Goal: Information Seeking & Learning: Learn about a topic

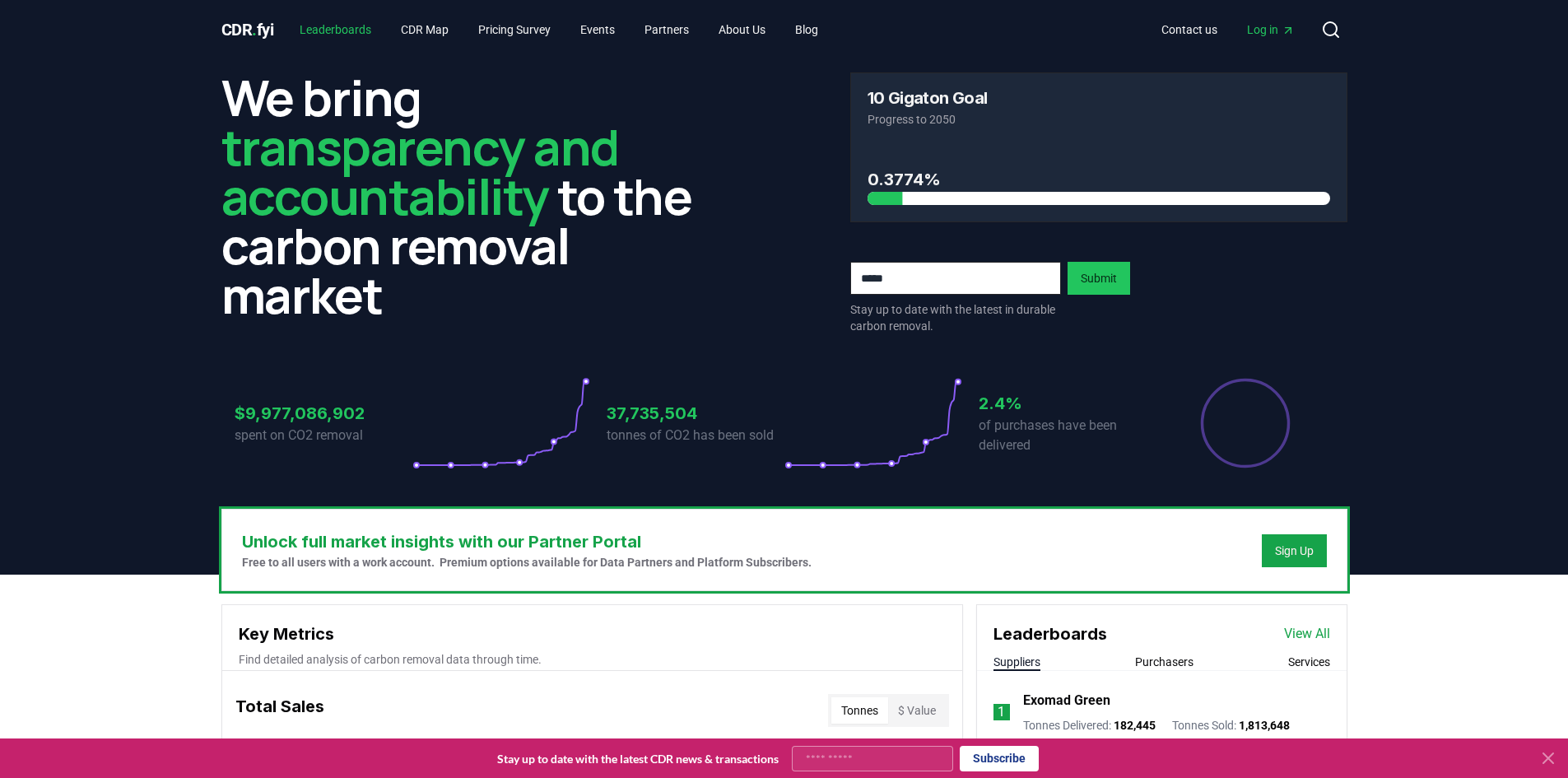
click at [359, 30] on link "Leaderboards" at bounding box center [334, 29] width 98 height 29
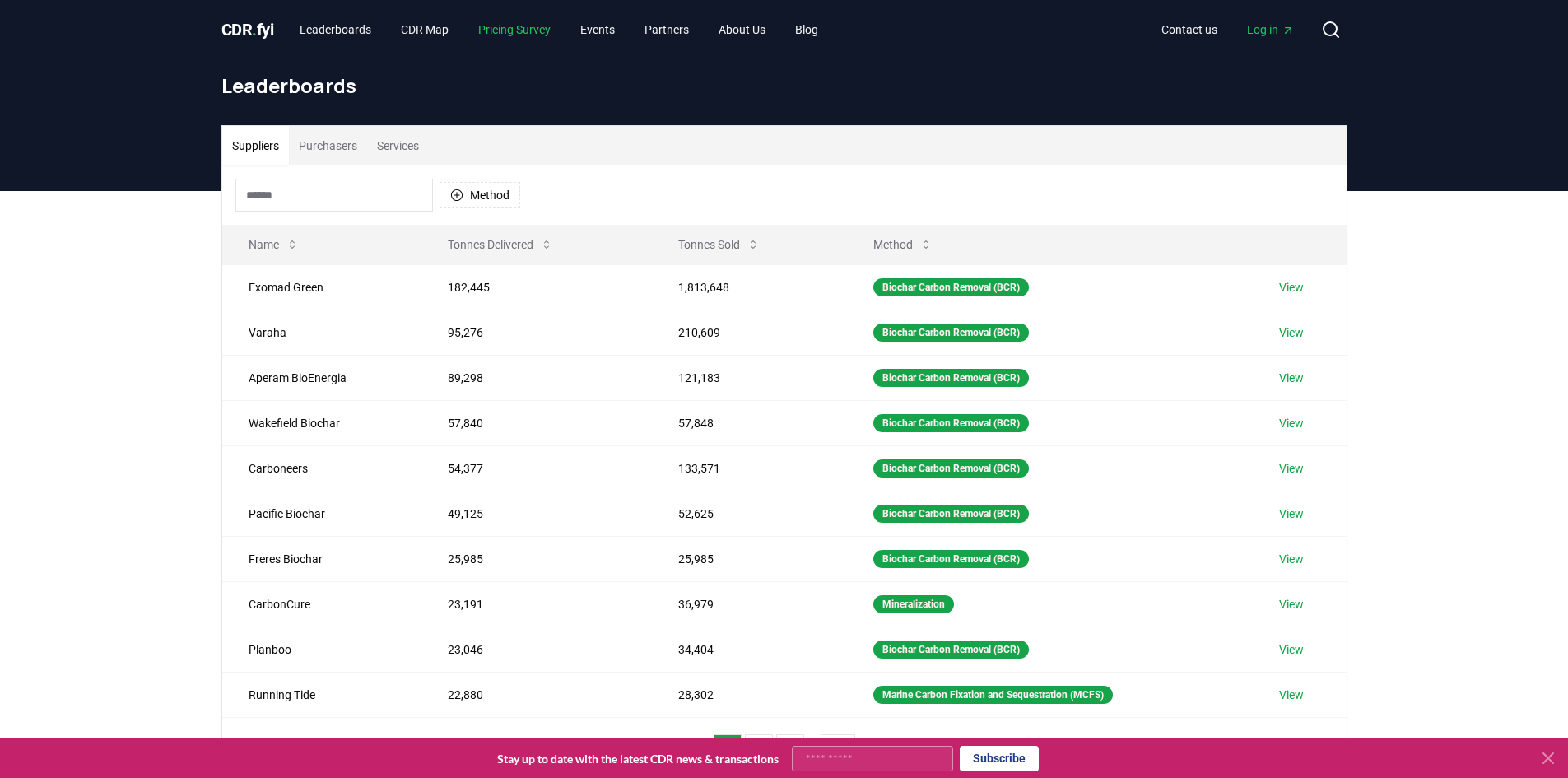
click at [509, 27] on link "Pricing Survey" at bounding box center [514, 29] width 99 height 29
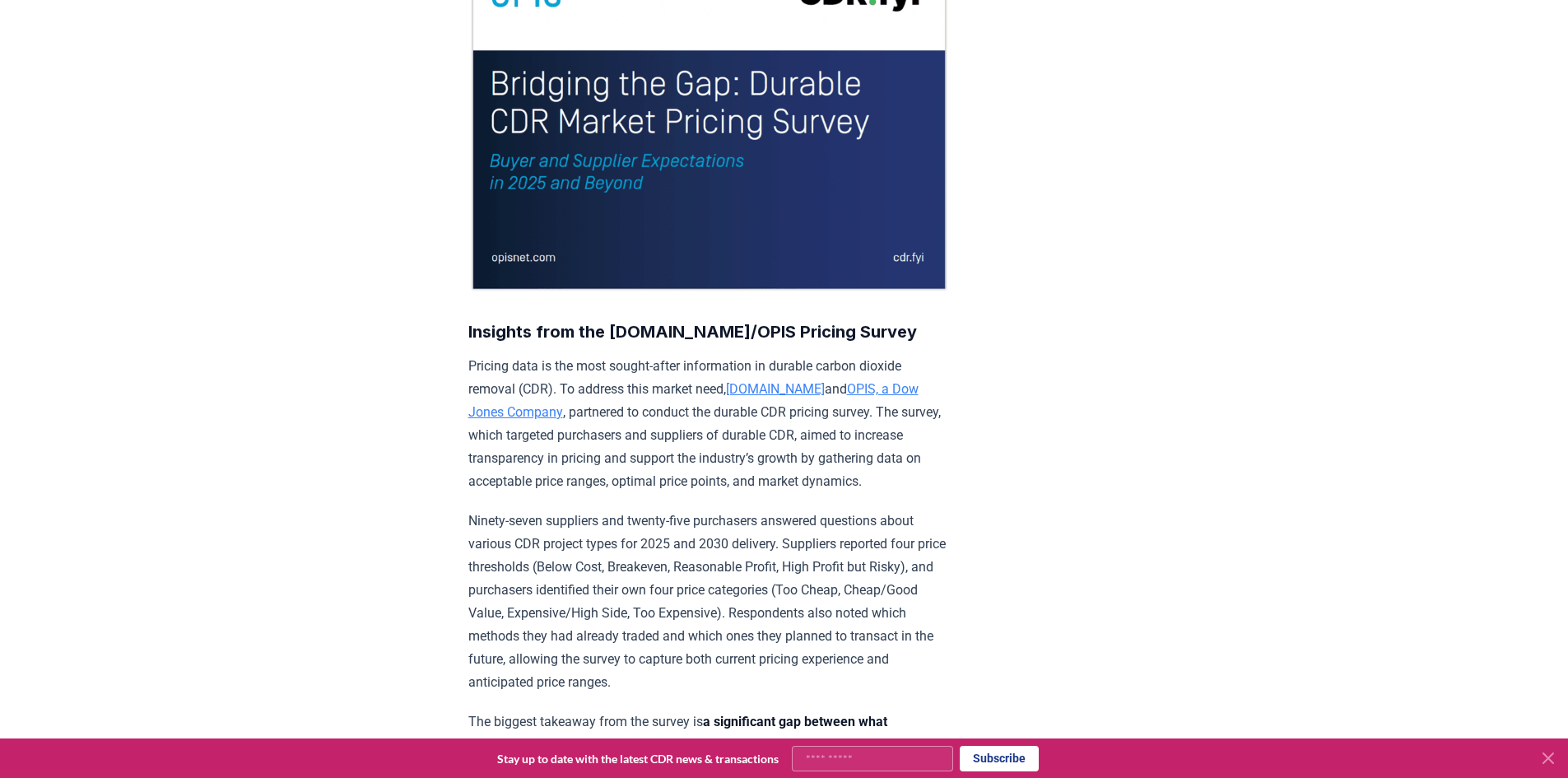
scroll to position [411, 0]
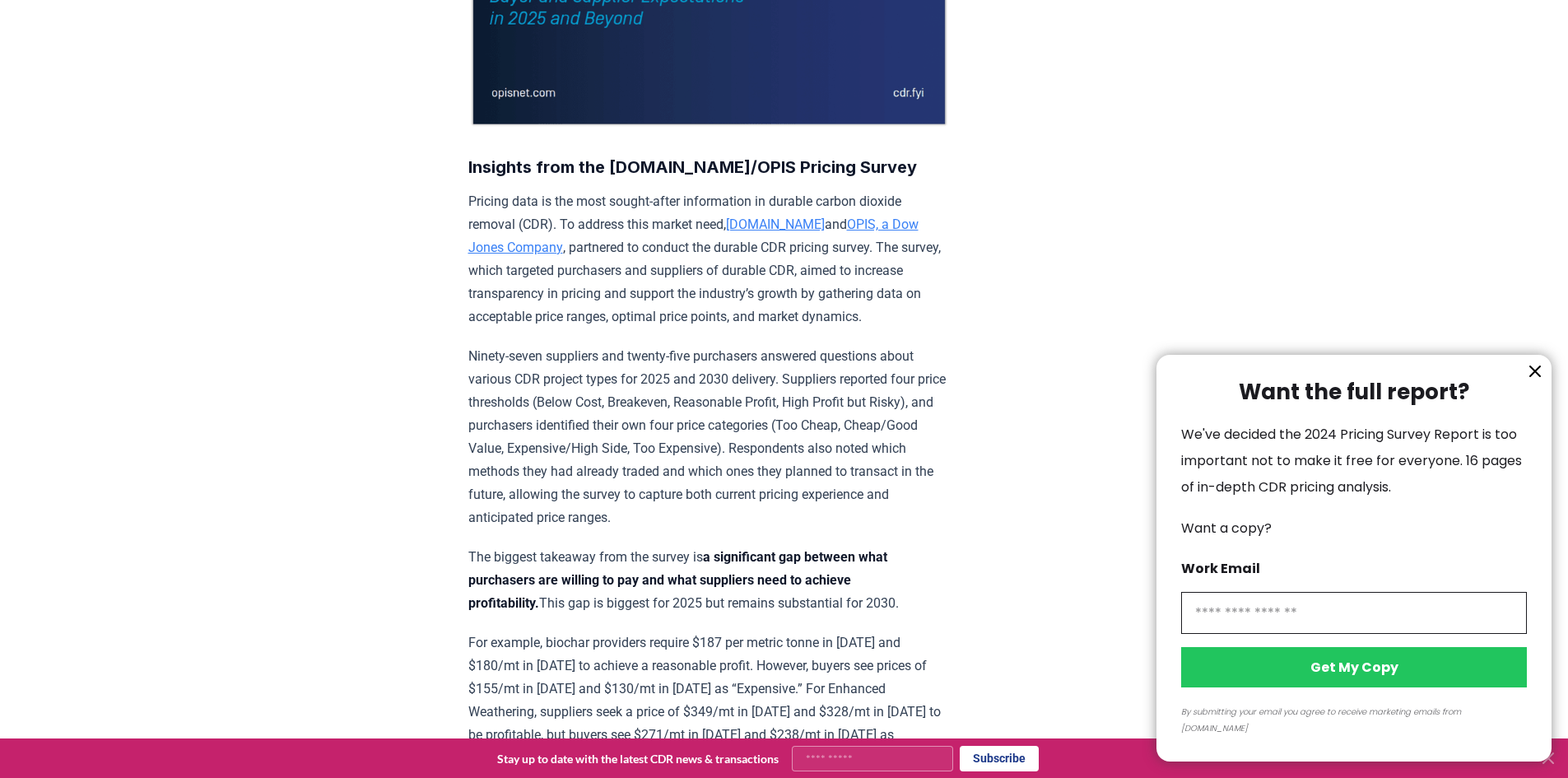
click at [1543, 381] on icon "information" at bounding box center [1535, 371] width 20 height 20
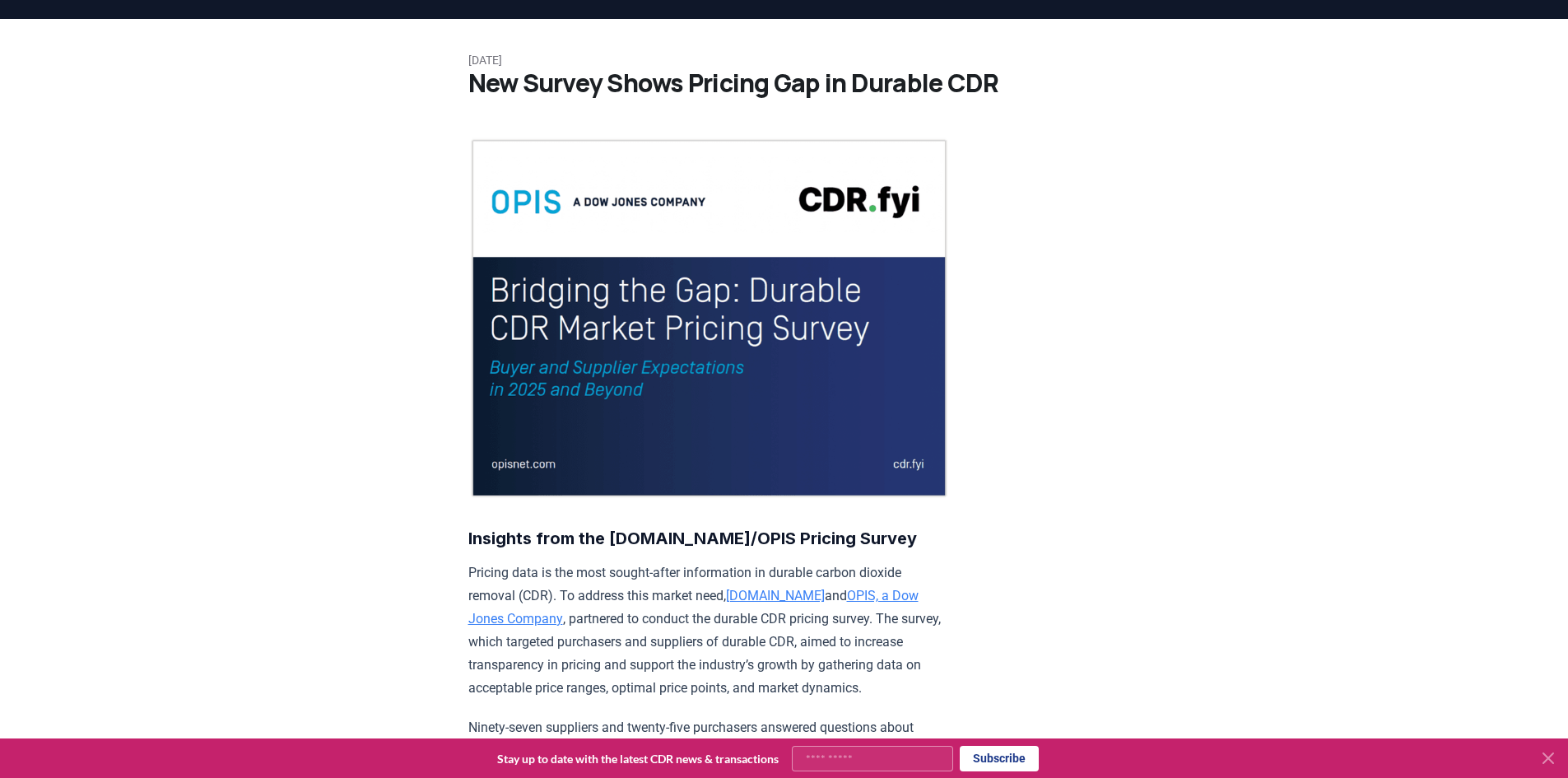
scroll to position [0, 0]
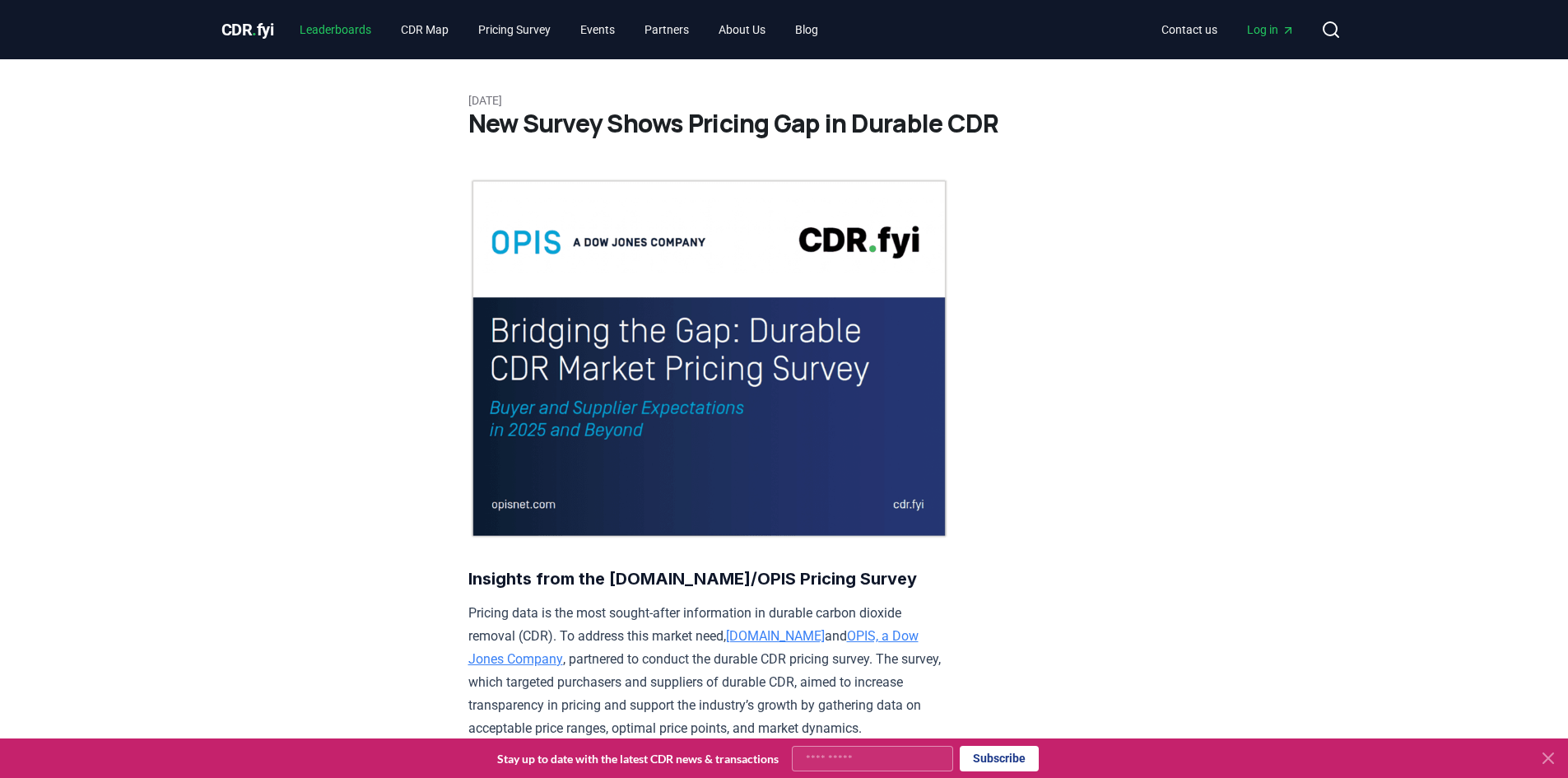
click at [348, 27] on link "Leaderboards" at bounding box center [334, 29] width 98 height 29
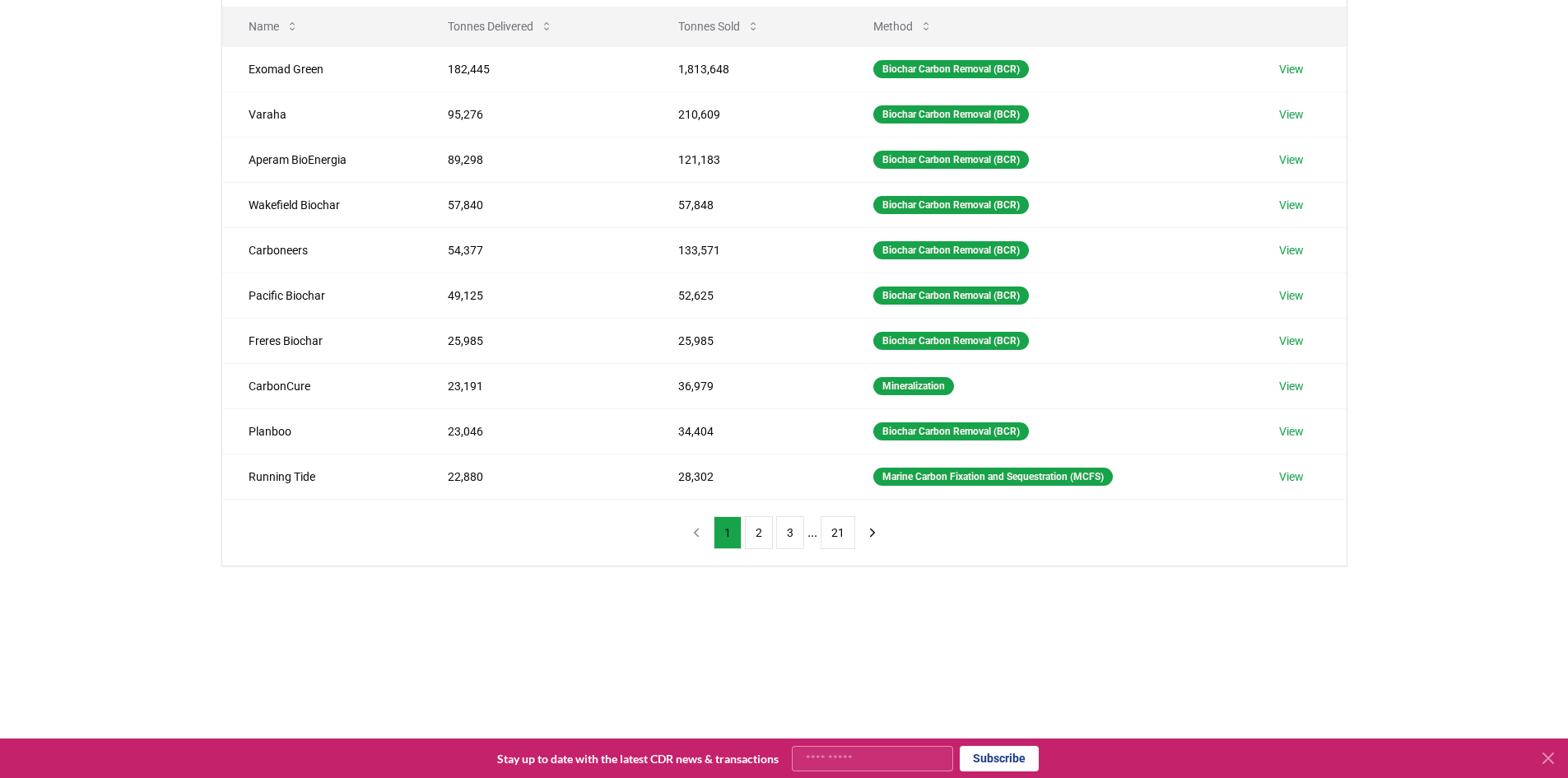
scroll to position [247, 0]
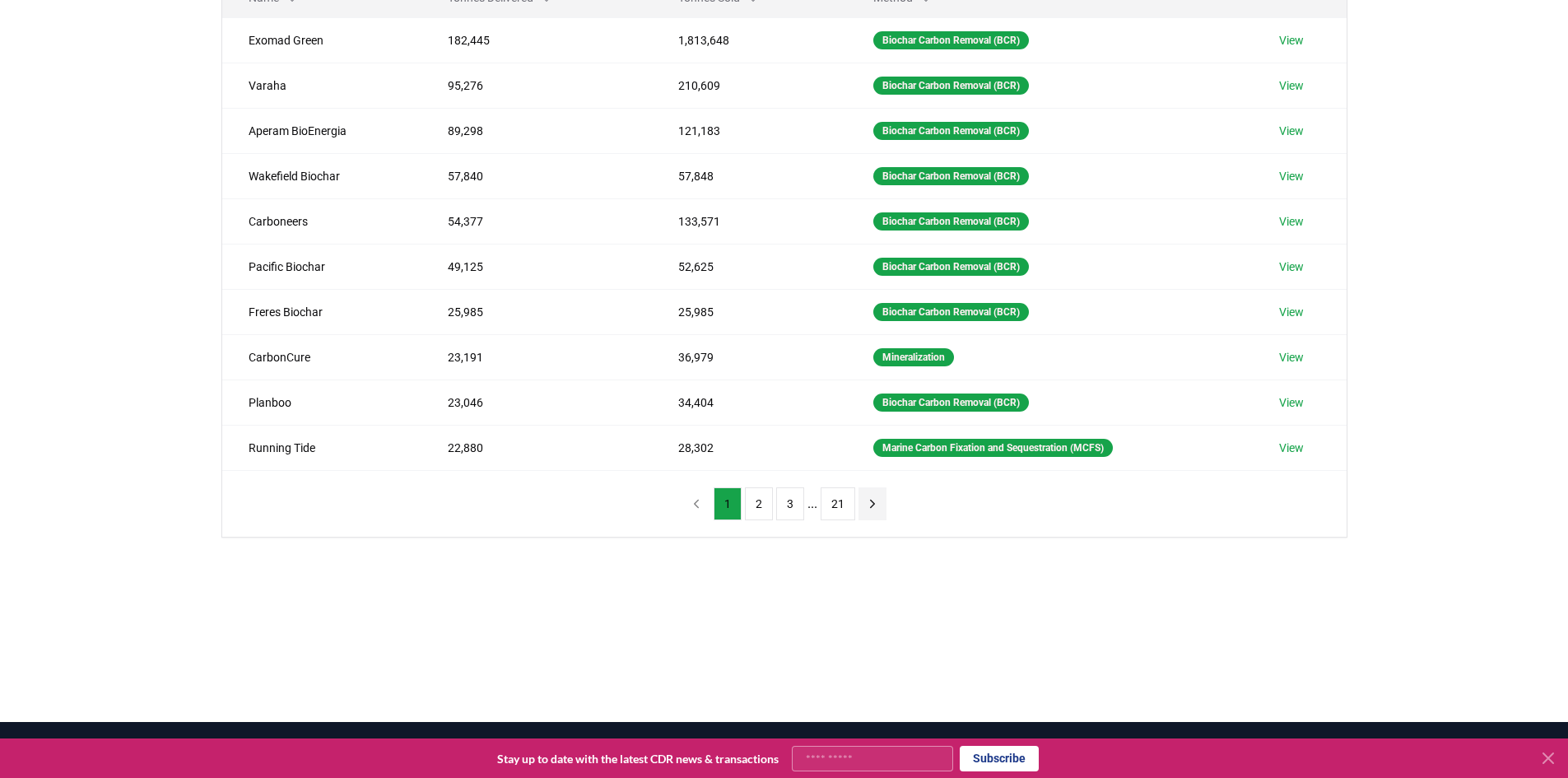
click at [873, 508] on icon "next page" at bounding box center [873, 504] width 15 height 15
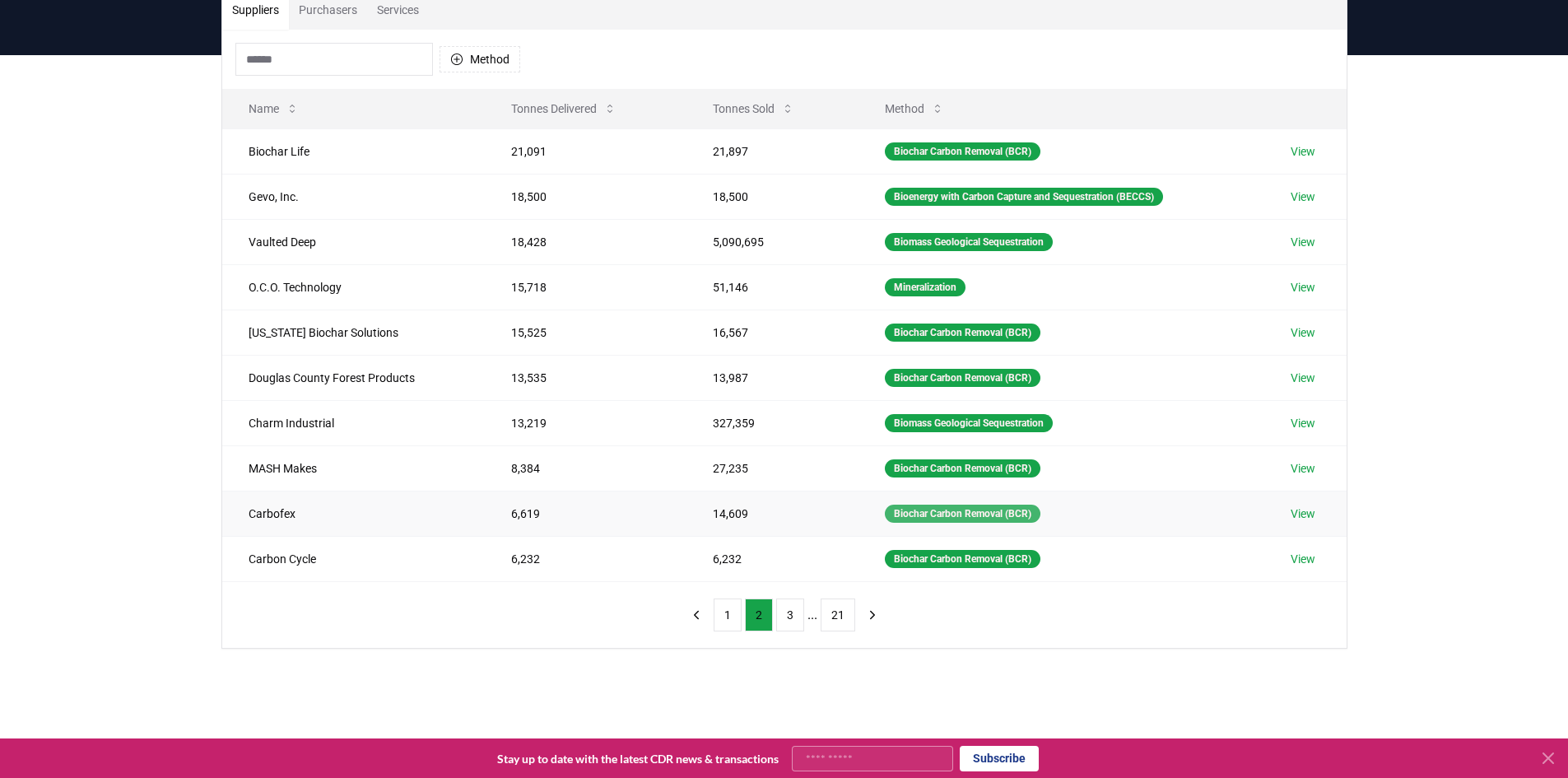
scroll to position [165, 0]
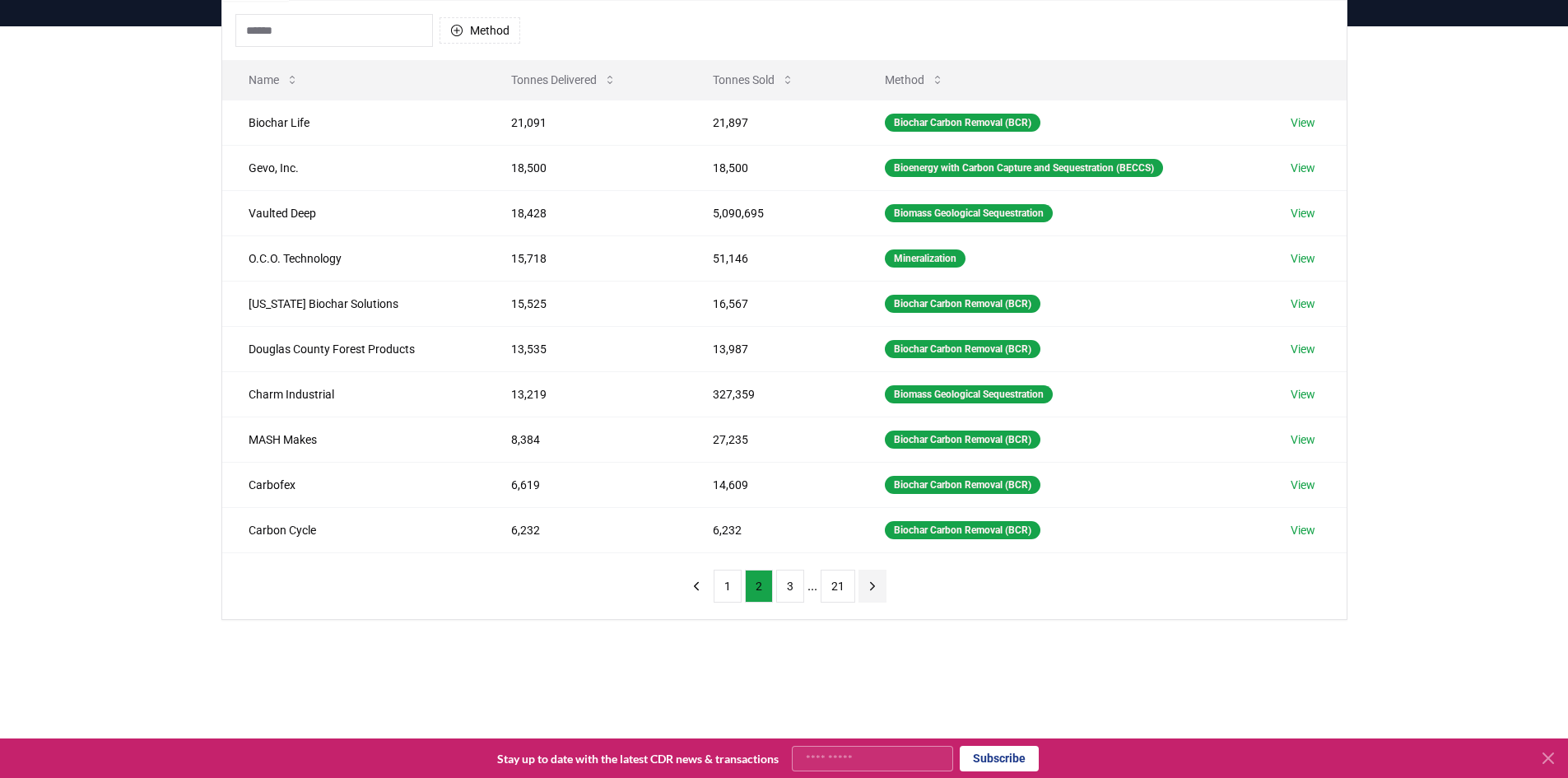
click at [868, 590] on icon "next page" at bounding box center [873, 587] width 15 height 15
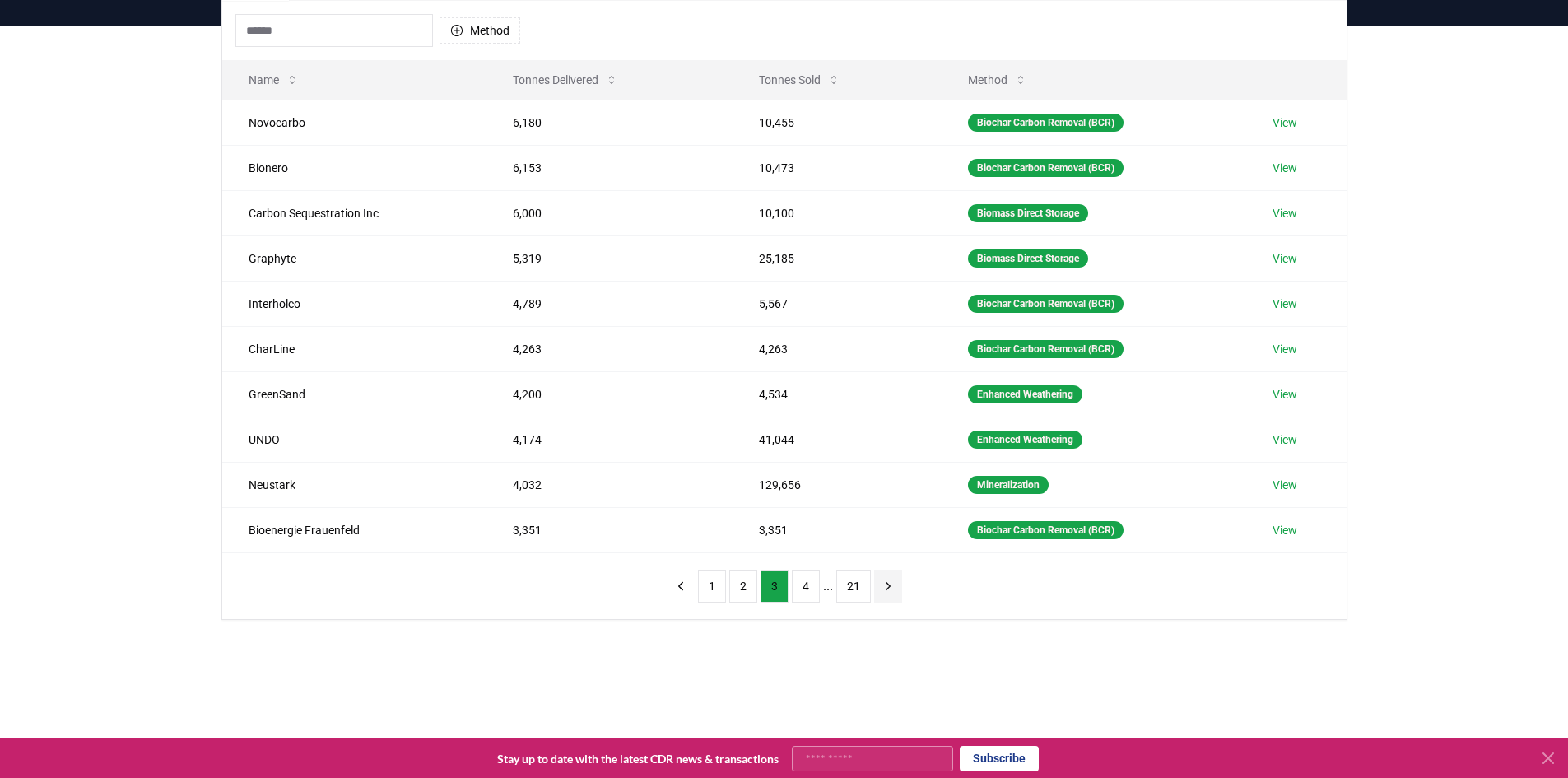
click at [895, 588] on button "next page" at bounding box center [889, 586] width 28 height 33
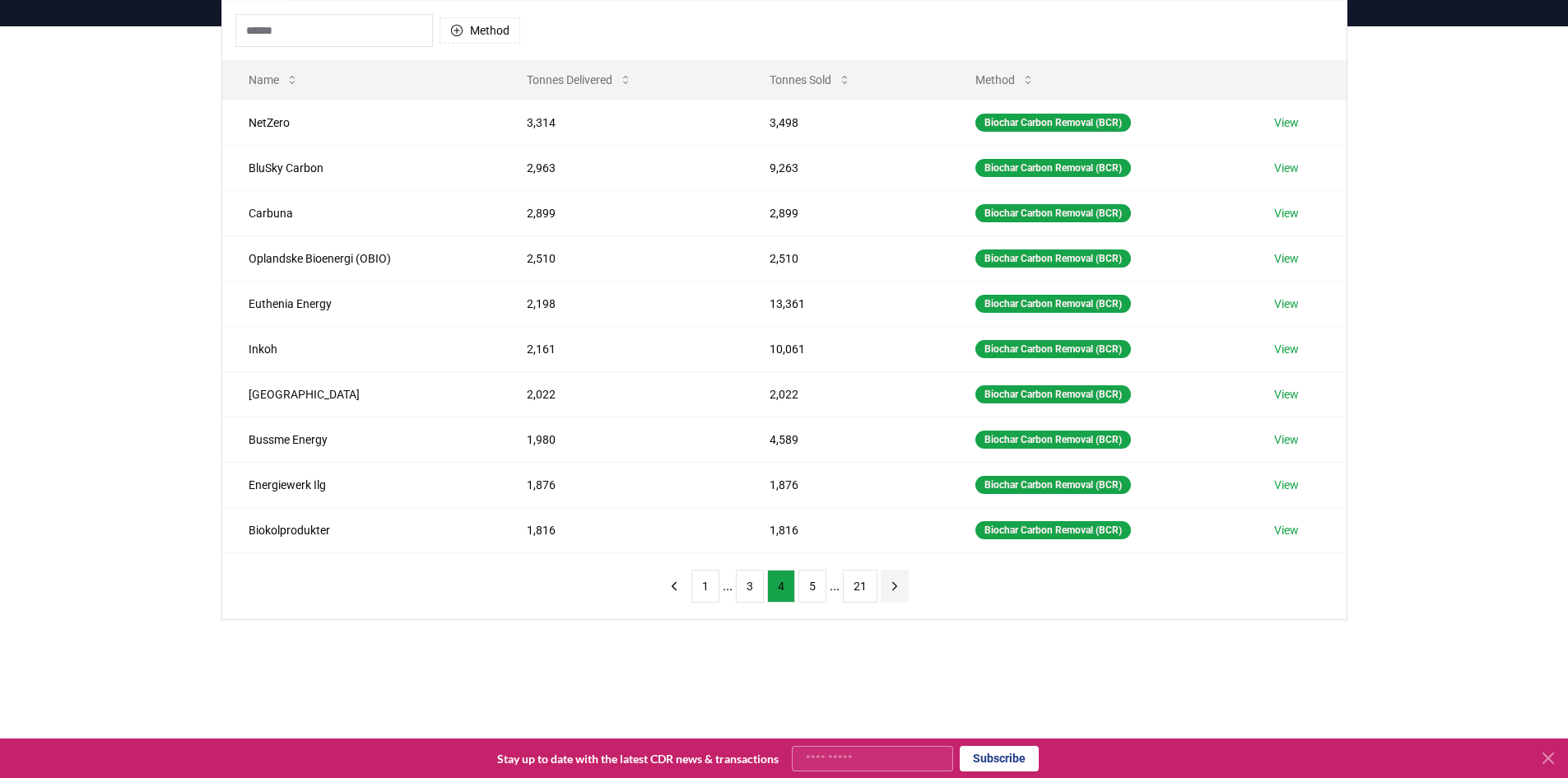
click at [893, 588] on icon "next page" at bounding box center [895, 587] width 15 height 15
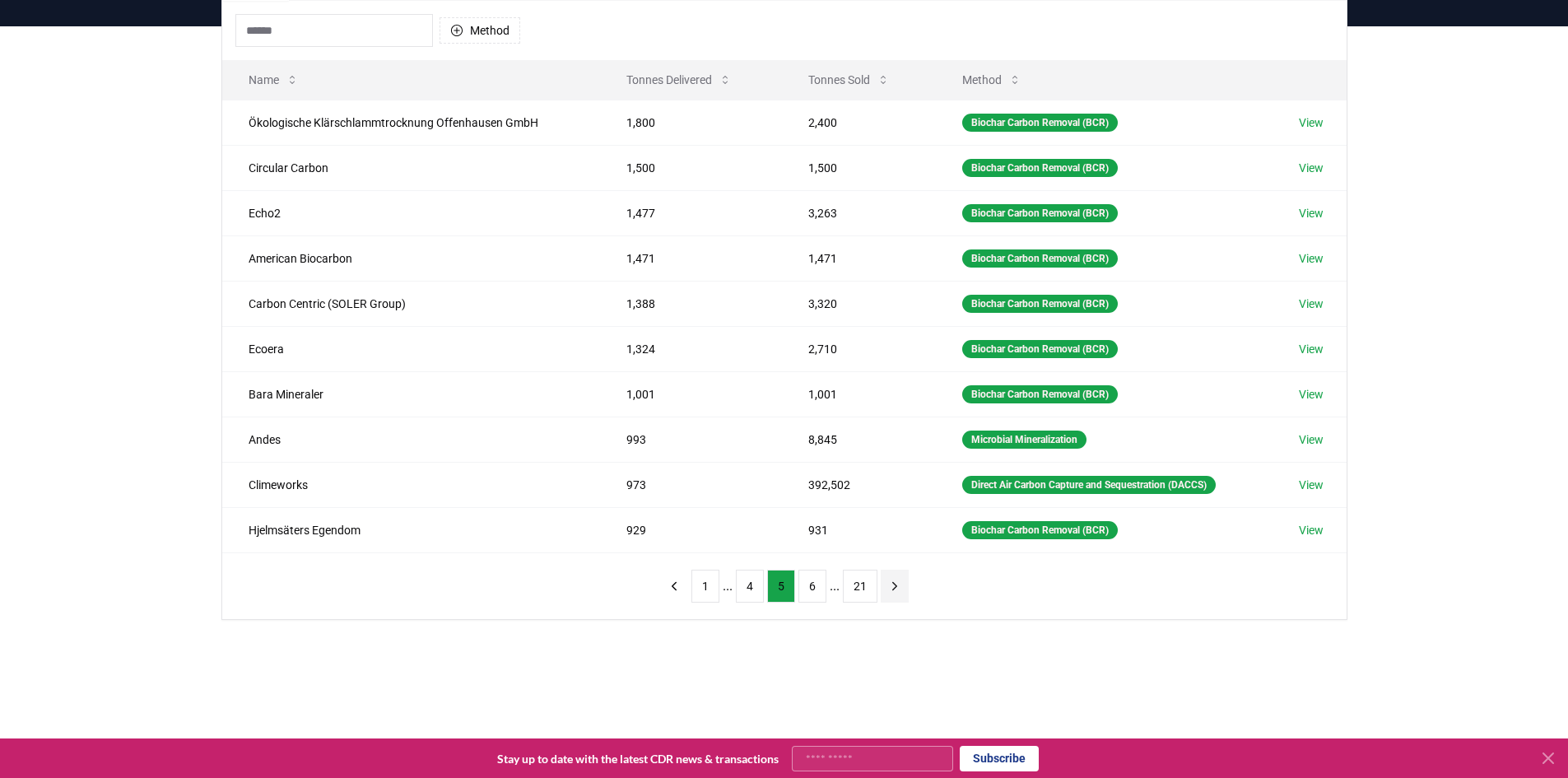
click at [893, 588] on icon "next page" at bounding box center [895, 587] width 15 height 15
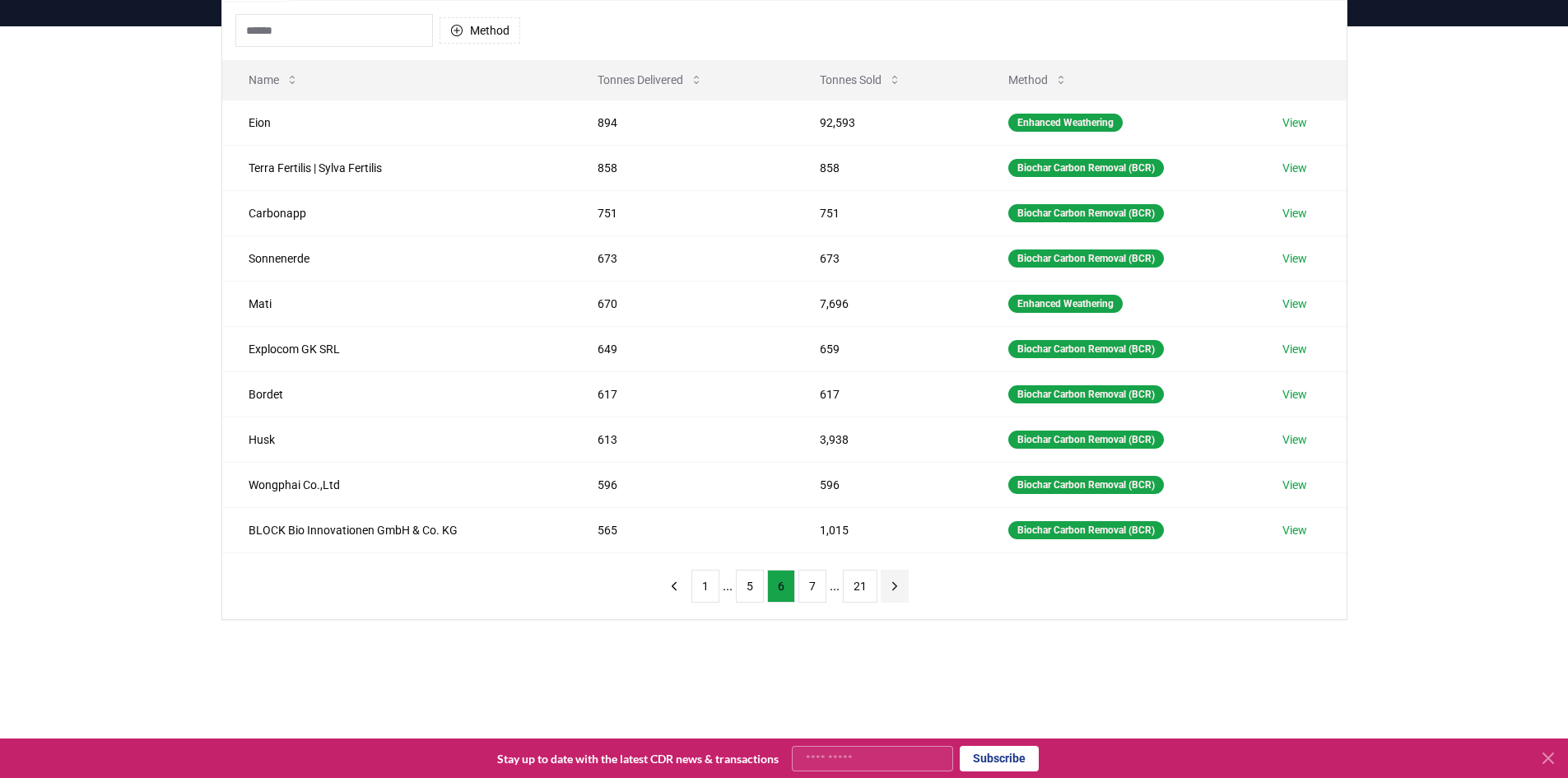
click at [893, 588] on icon "next page" at bounding box center [895, 587] width 15 height 15
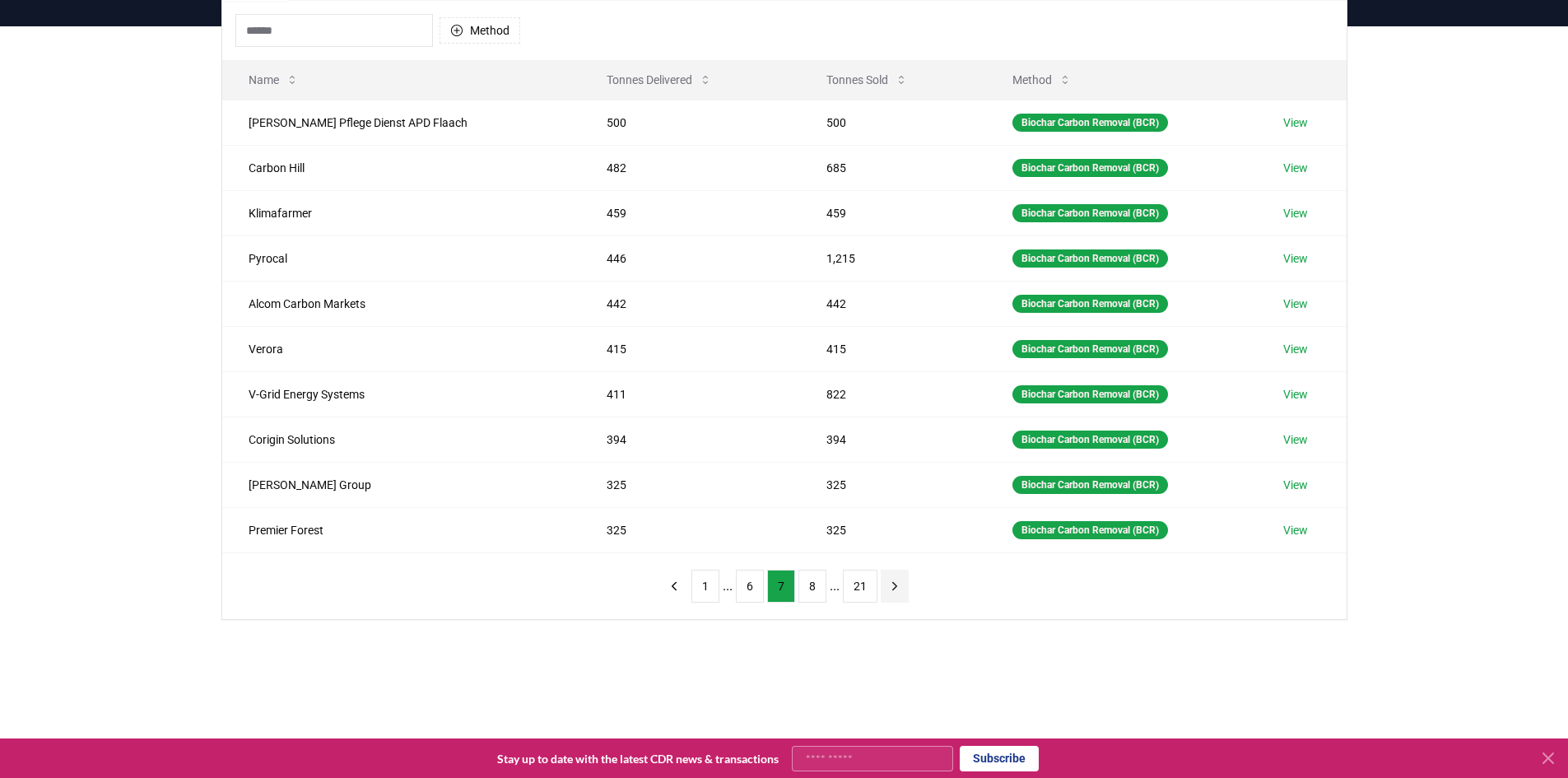
click at [893, 588] on icon "next page" at bounding box center [895, 587] width 15 height 15
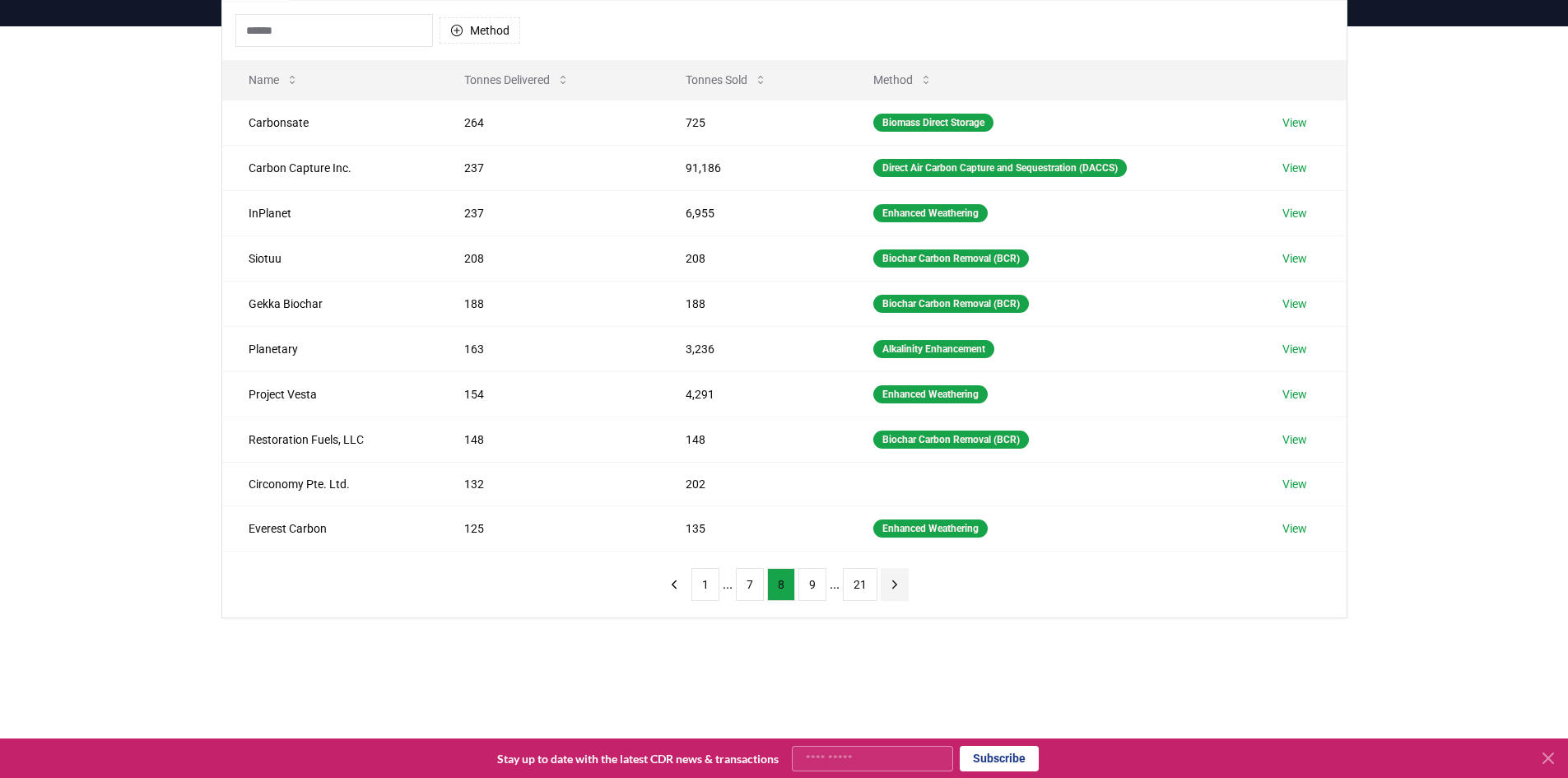
click at [893, 588] on icon "next page" at bounding box center [895, 585] width 15 height 15
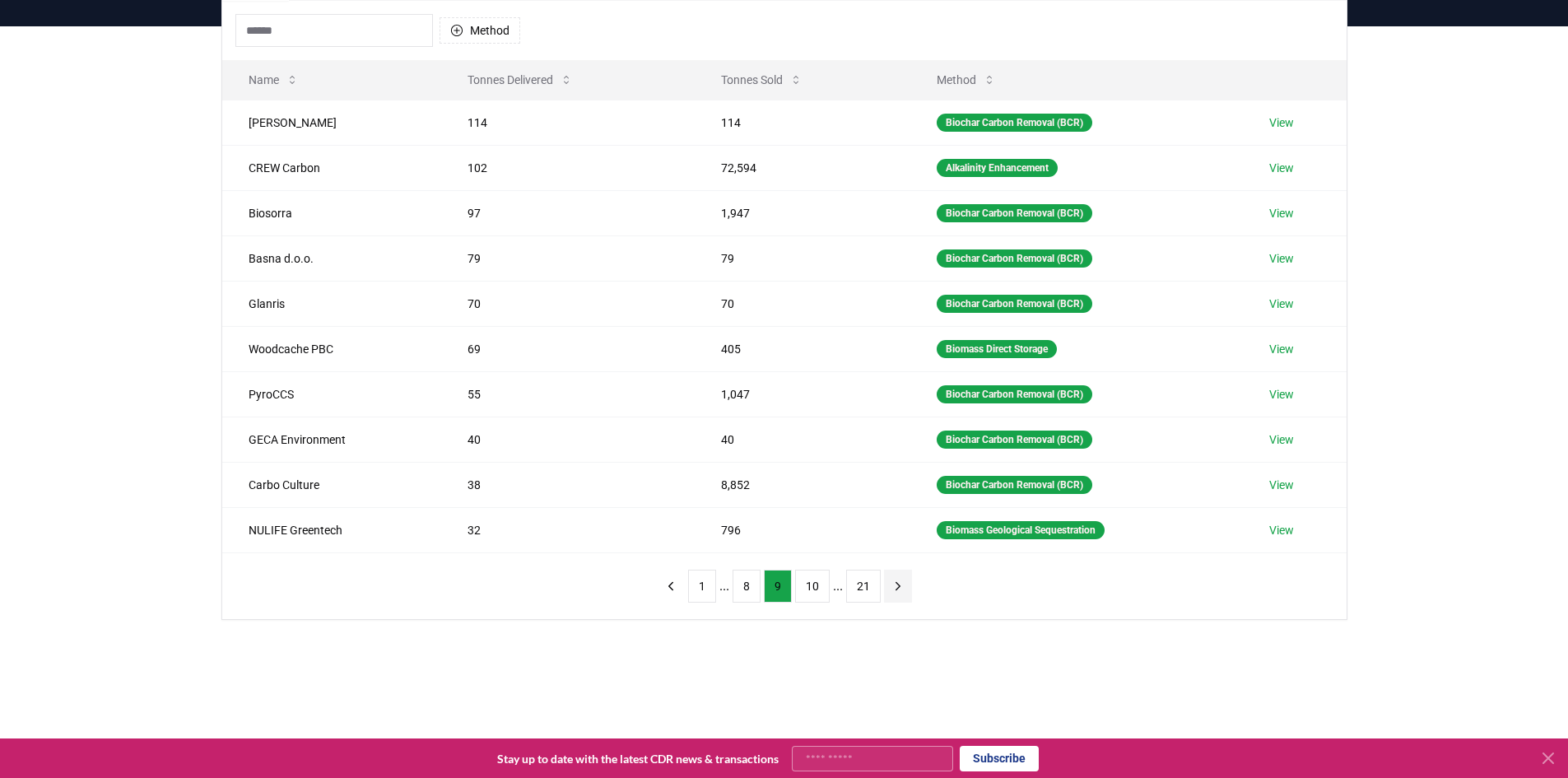
click at [895, 588] on icon "next page" at bounding box center [897, 586] width 4 height 8
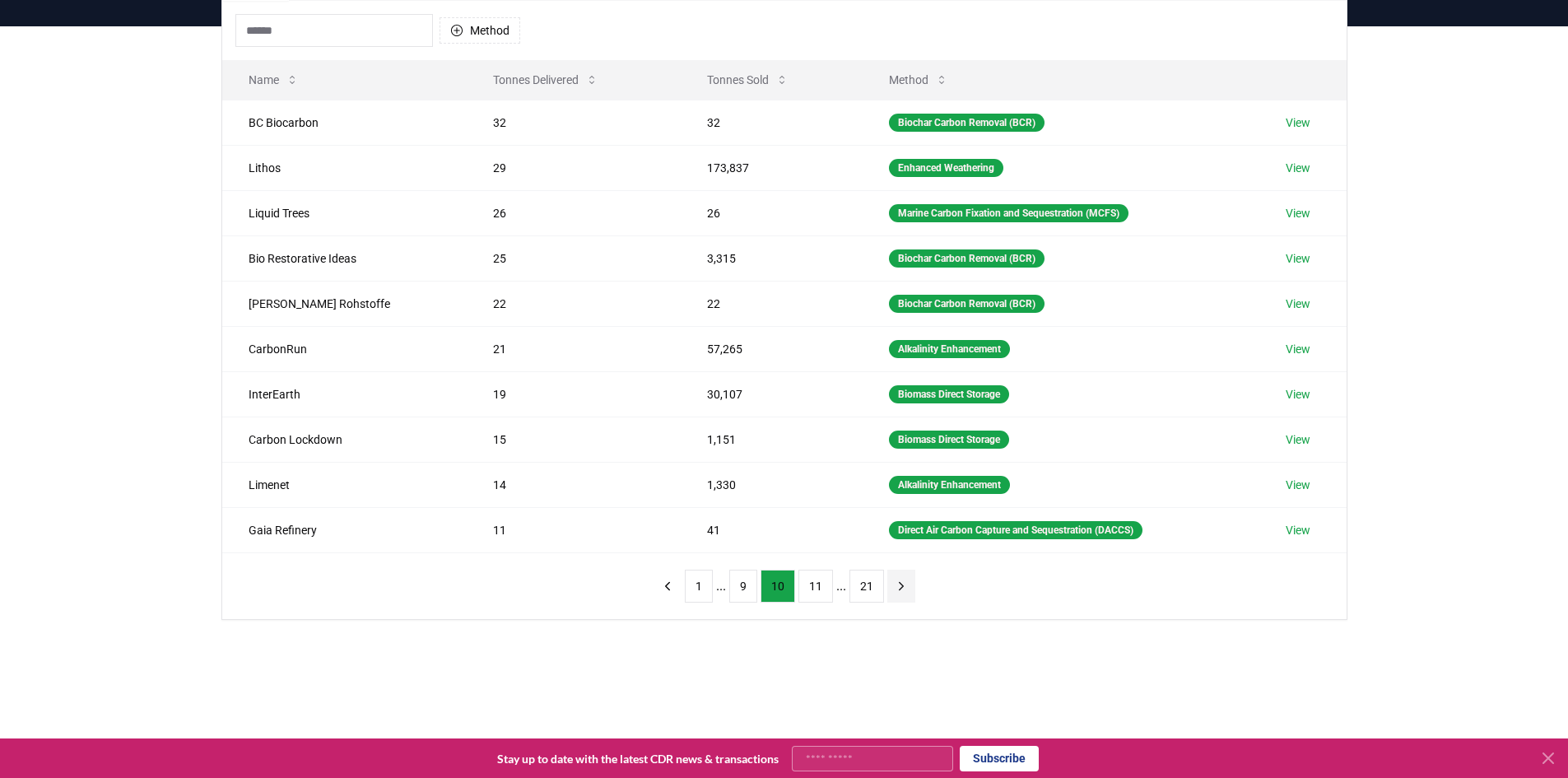
click at [893, 588] on icon "next page" at bounding box center [901, 587] width 15 height 15
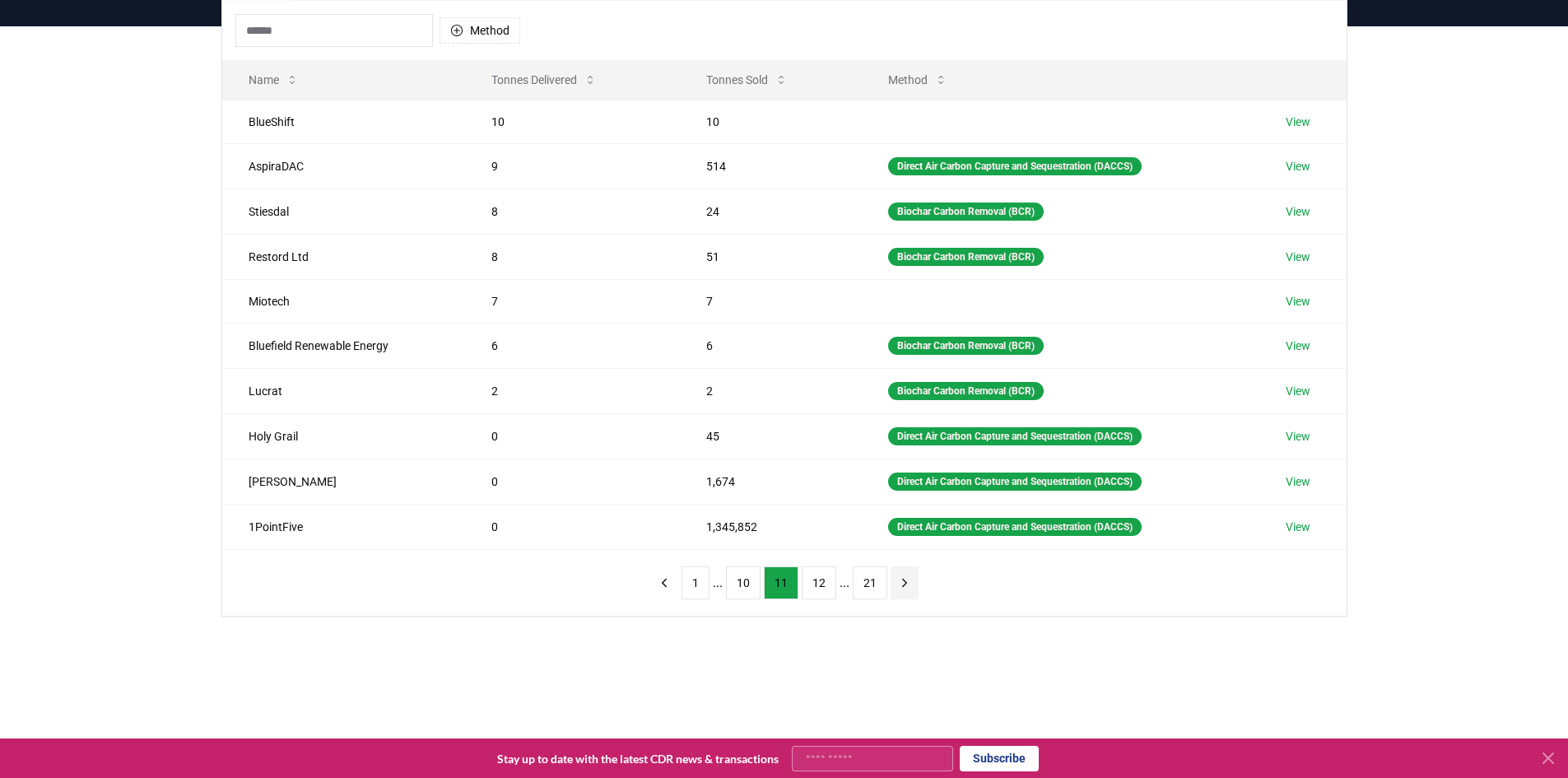
click at [897, 588] on icon "next page" at bounding box center [905, 583] width 15 height 15
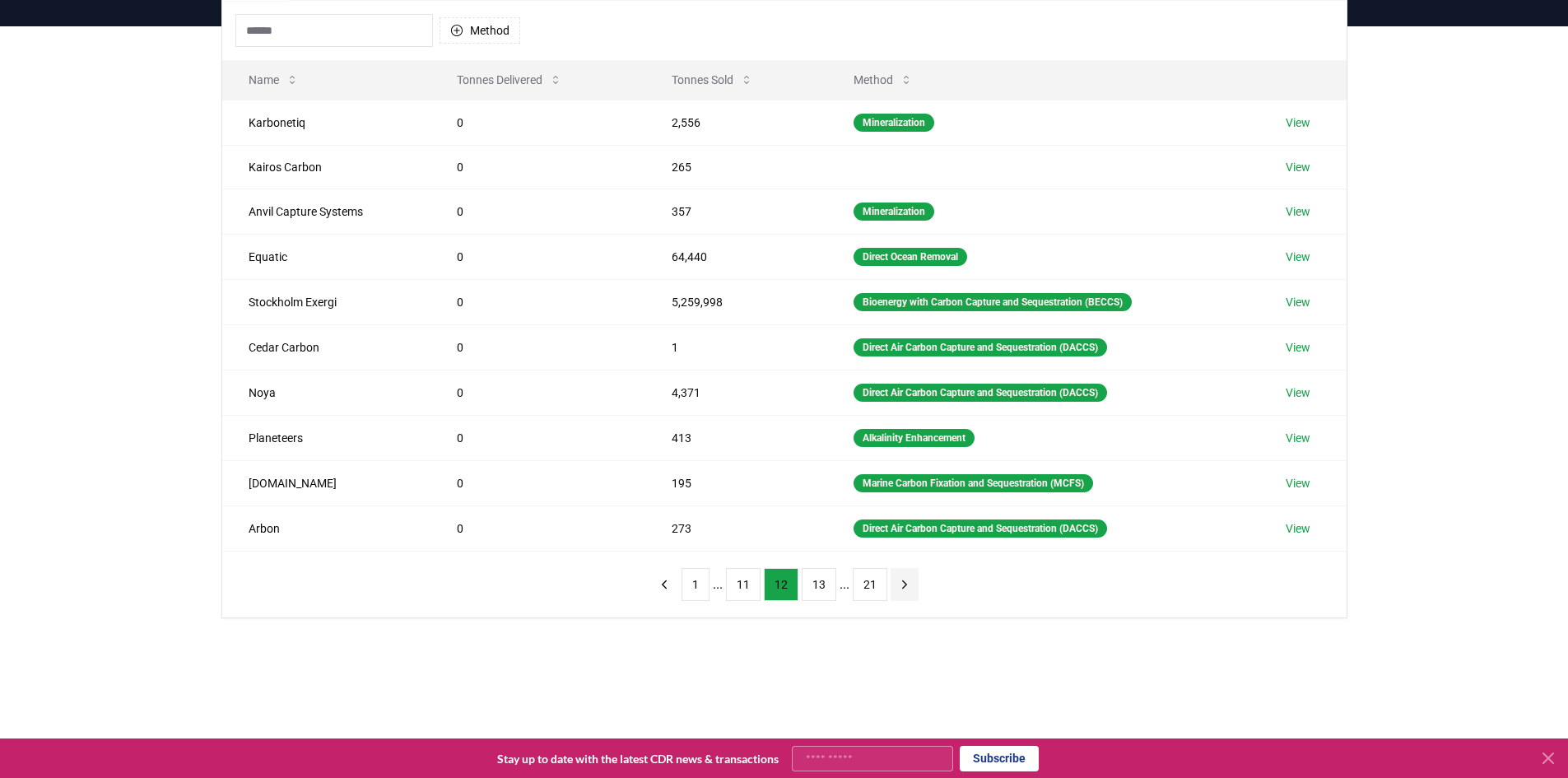
click at [897, 588] on icon "next page" at bounding box center [905, 585] width 15 height 15
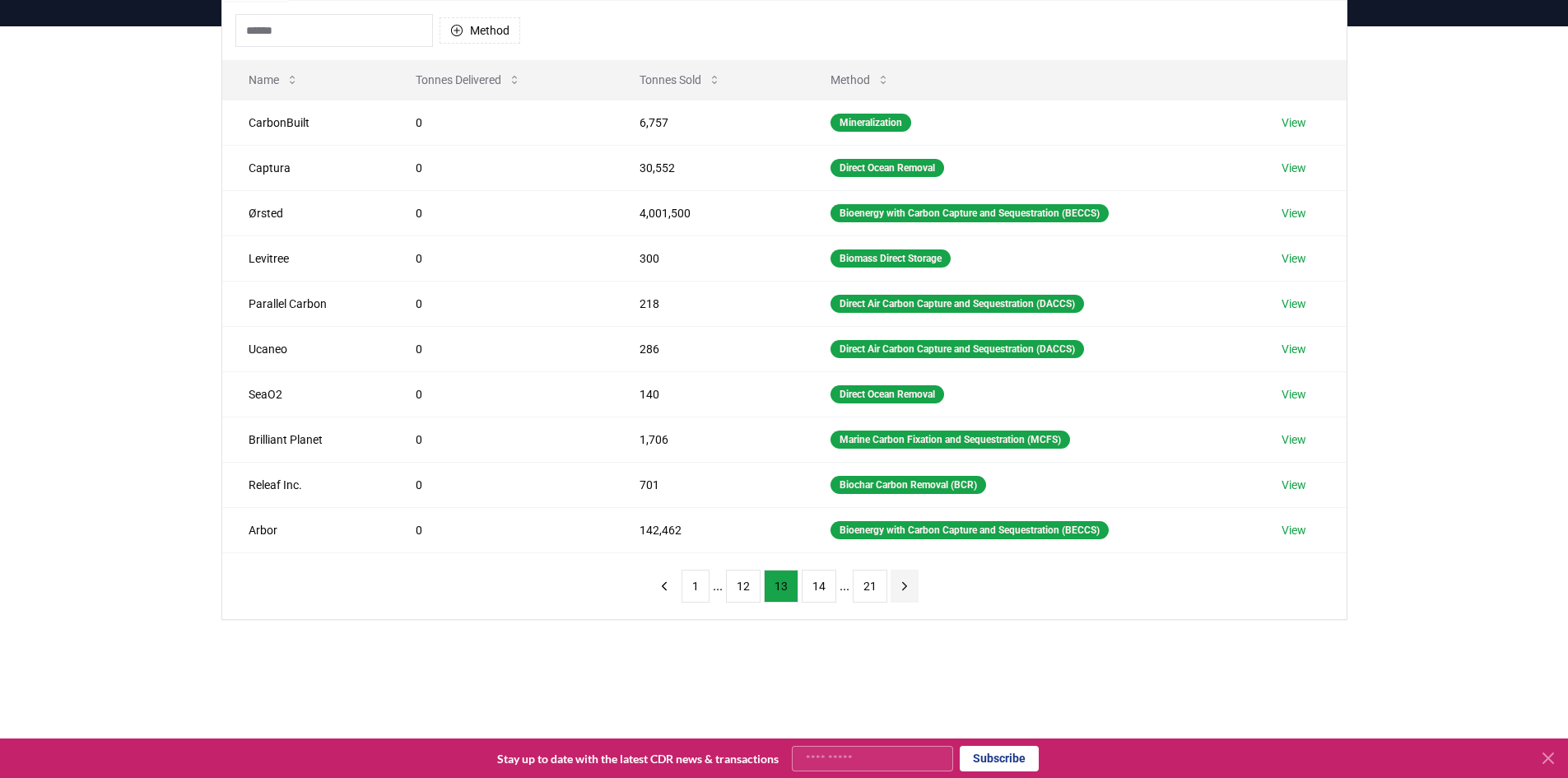
click at [897, 589] on icon "next page" at bounding box center [905, 587] width 15 height 15
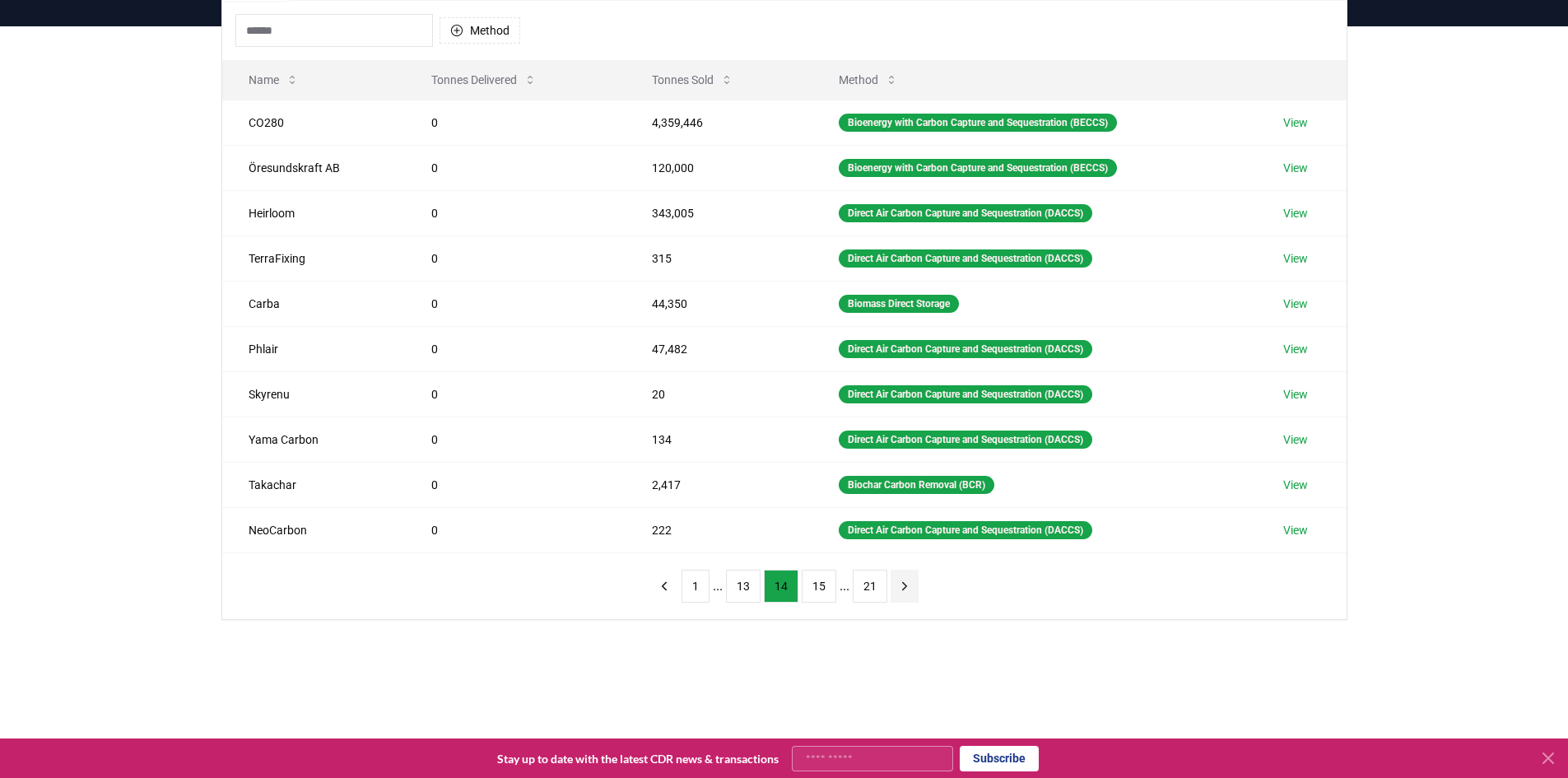
click at [897, 590] on icon "next page" at bounding box center [905, 587] width 15 height 15
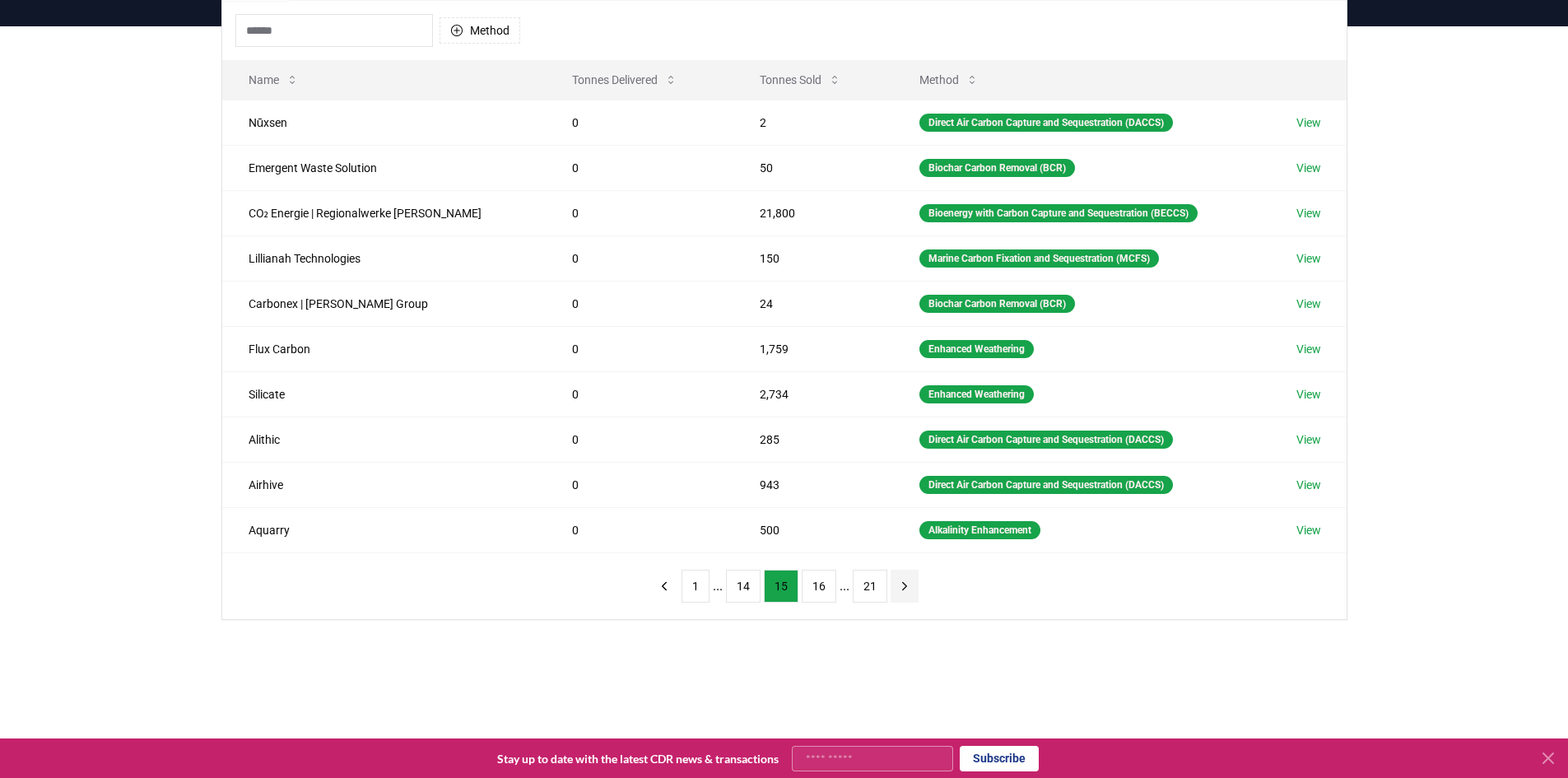
click at [897, 590] on icon "next page" at bounding box center [905, 587] width 15 height 15
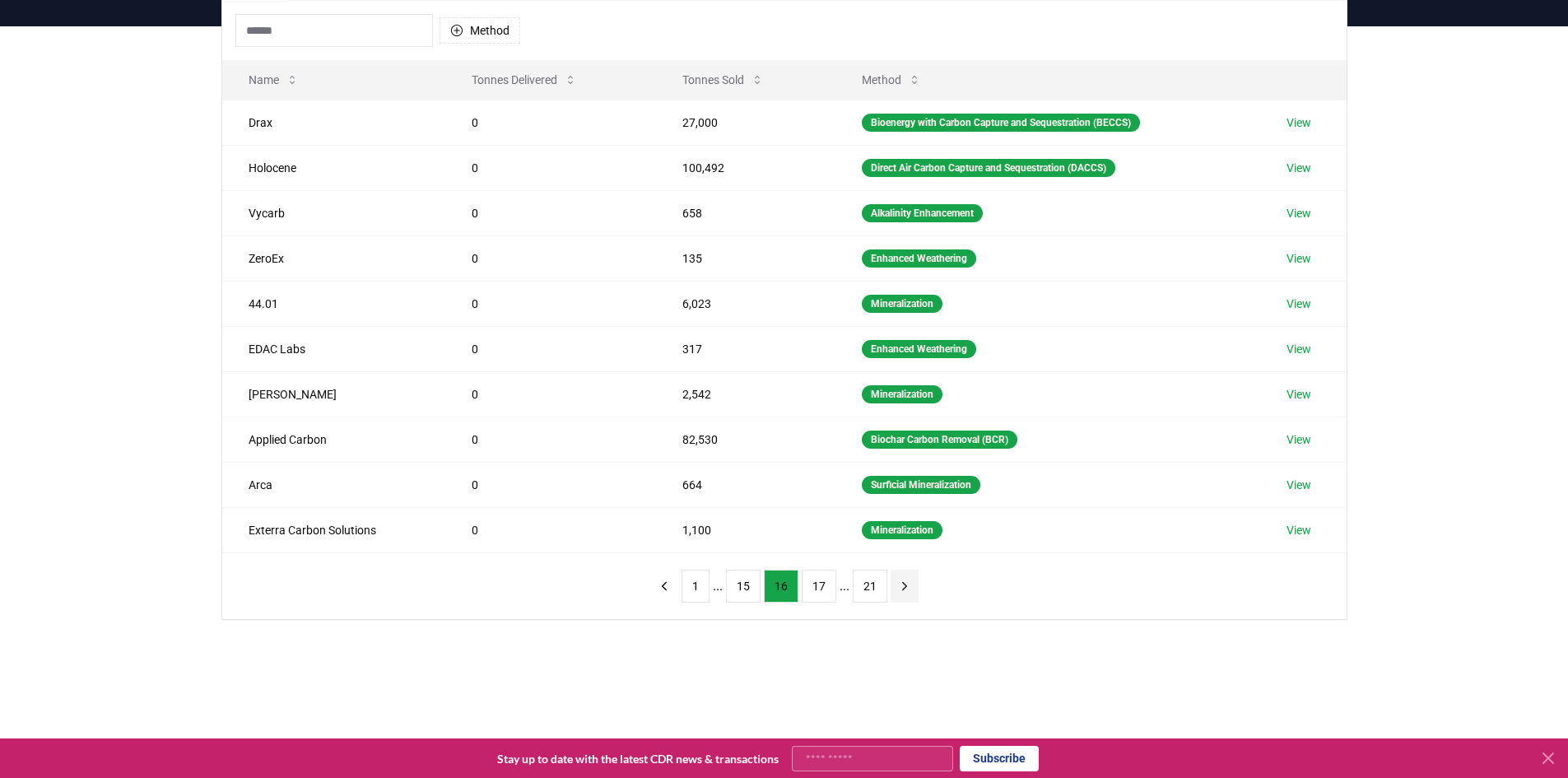
click at [891, 591] on button "next page" at bounding box center [905, 586] width 28 height 33
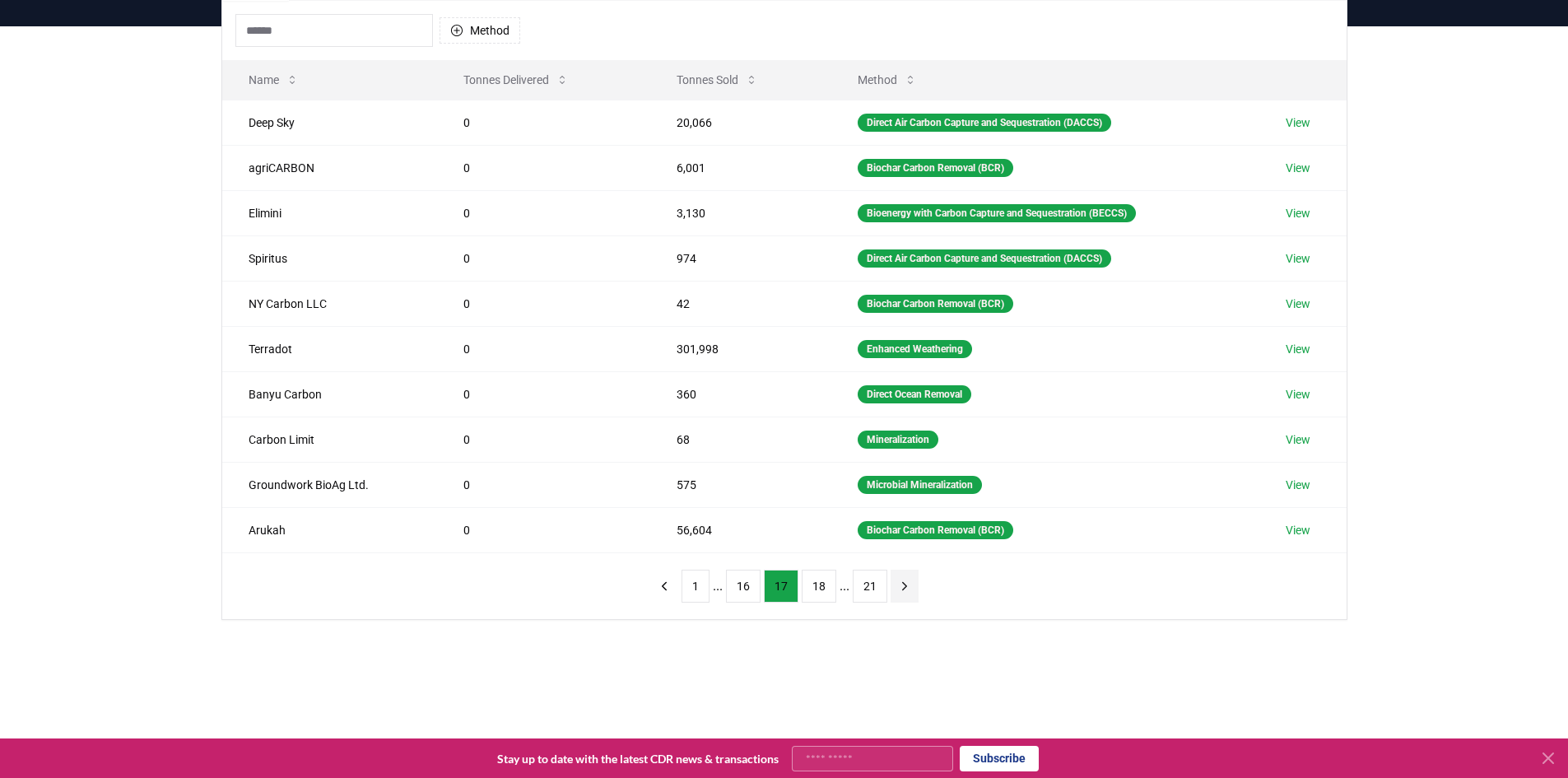
click at [891, 591] on button "next page" at bounding box center [905, 586] width 28 height 33
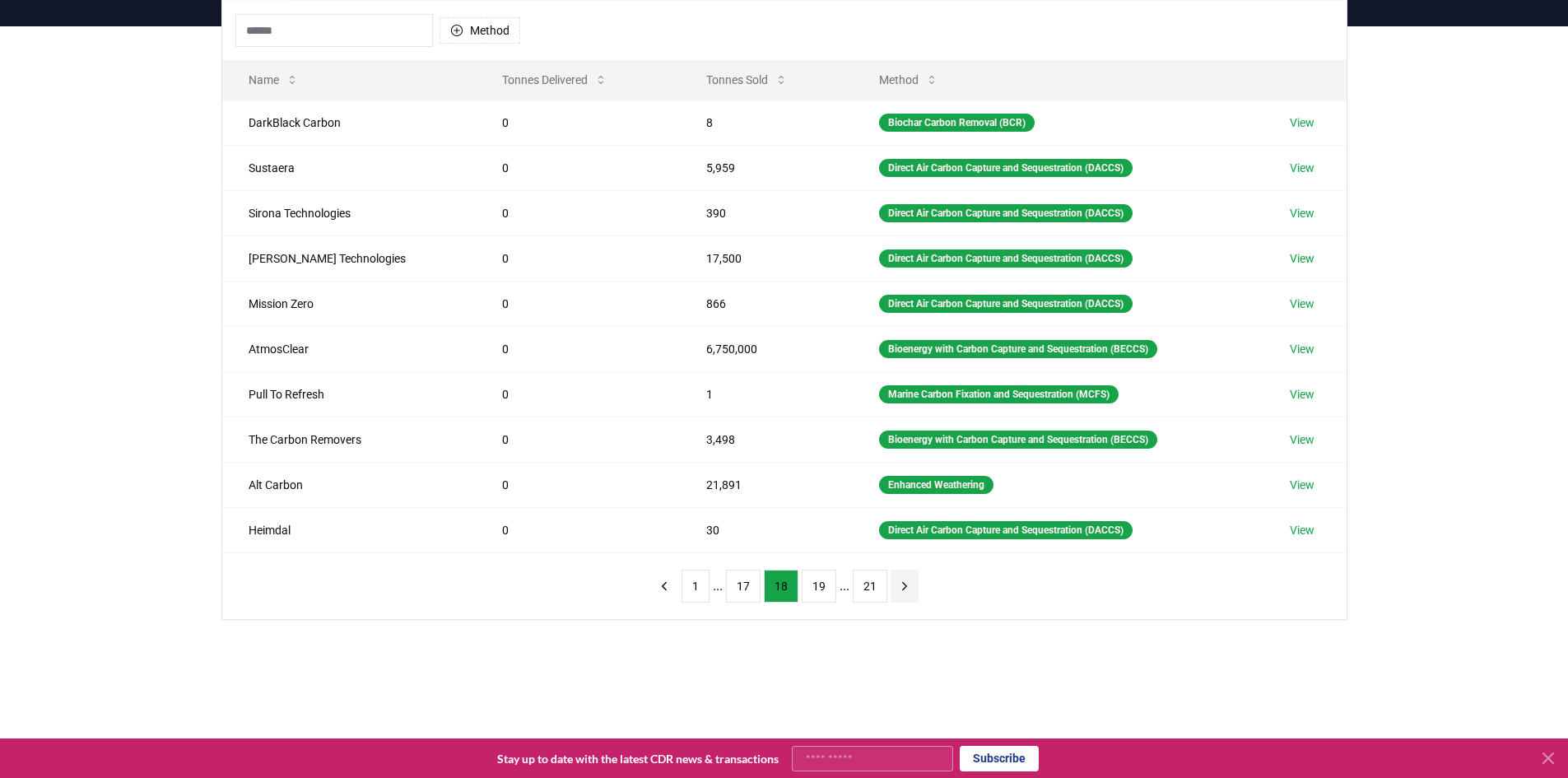
click at [891, 591] on button "next page" at bounding box center [905, 586] width 28 height 33
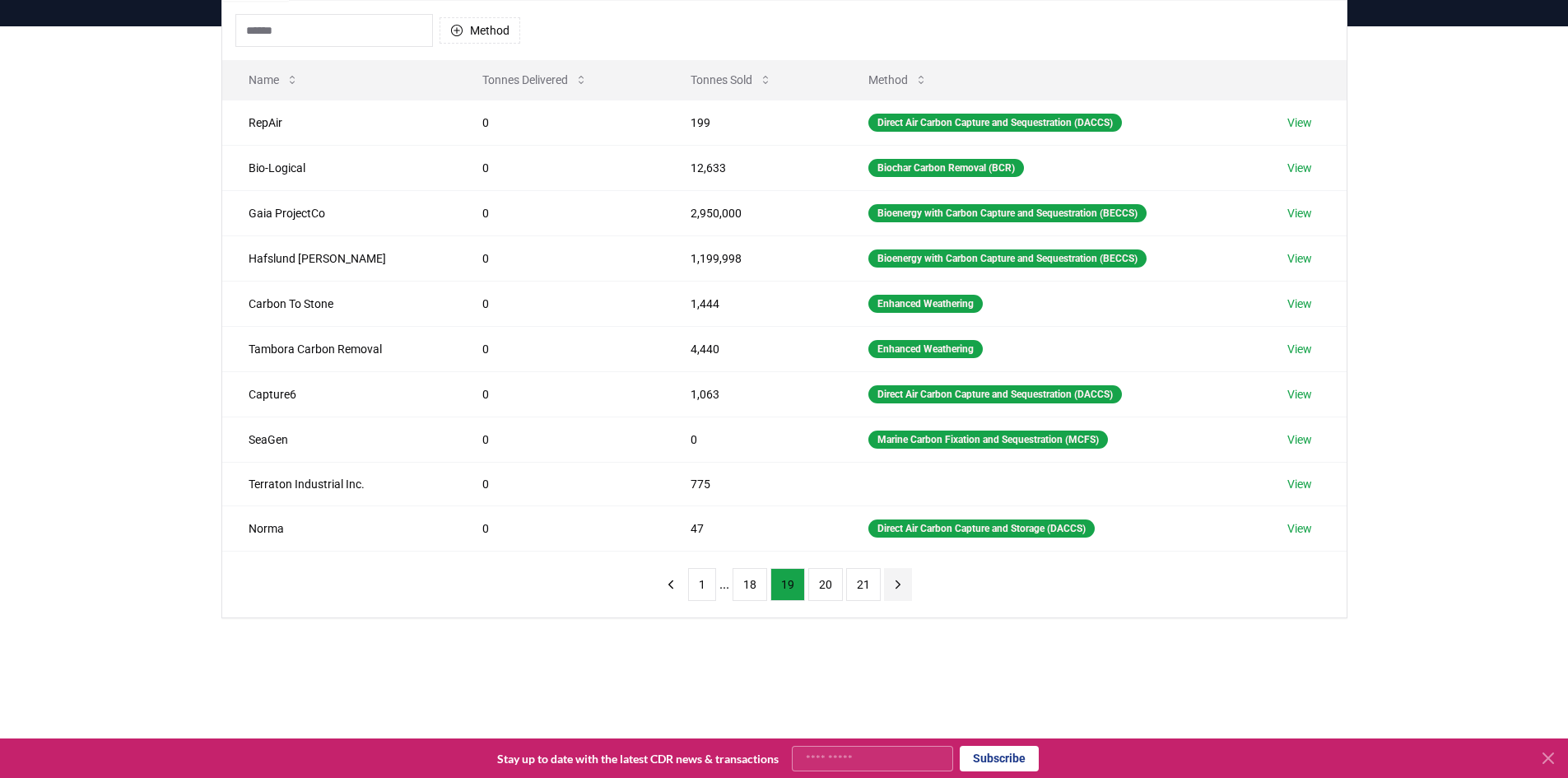
click at [893, 585] on icon "next page" at bounding box center [898, 585] width 15 height 15
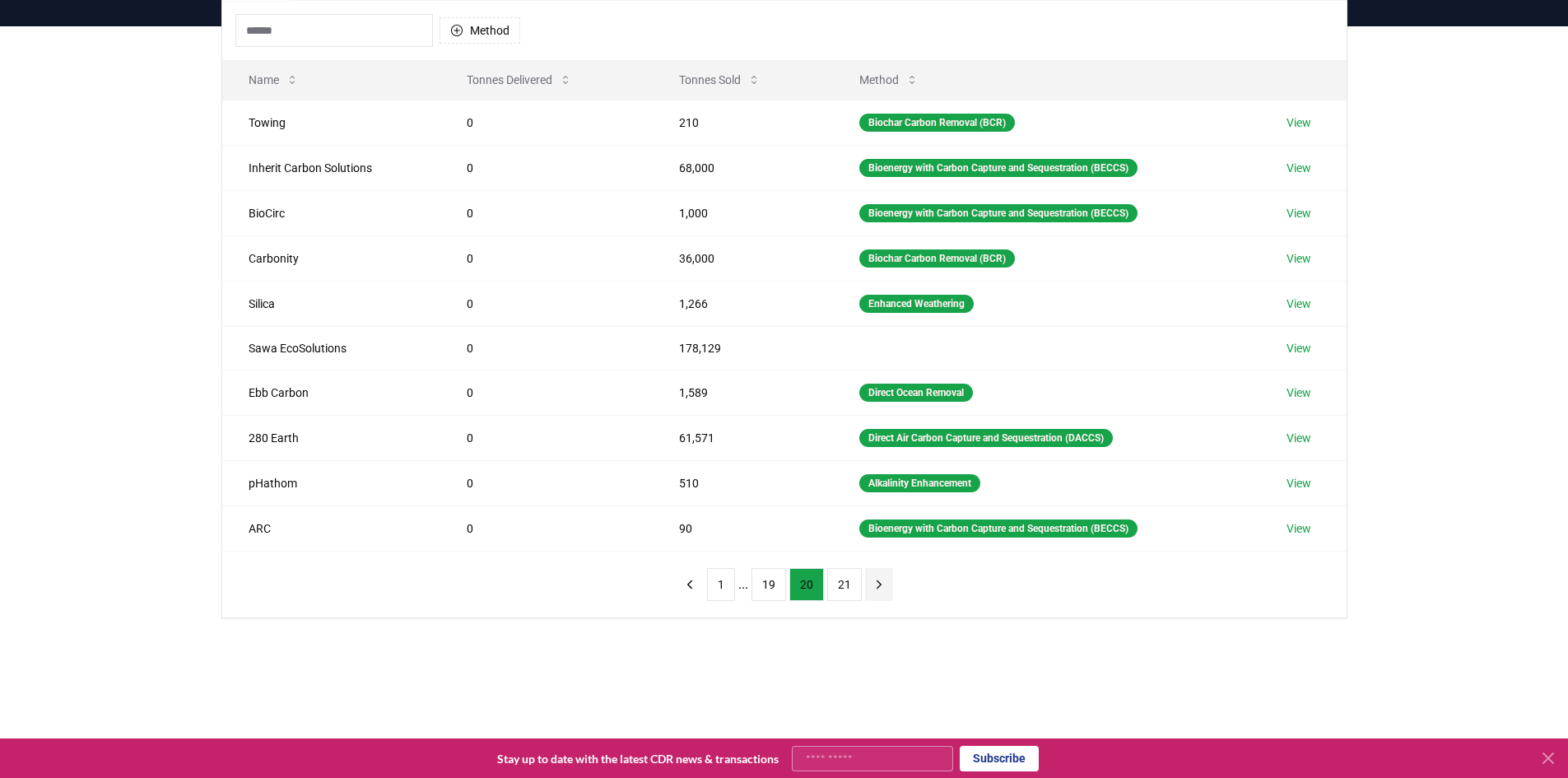
click at [893, 585] on div "1 ... 19 20 21" at bounding box center [784, 585] width 250 height 66
click at [877, 585] on icon "next page" at bounding box center [878, 584] width 4 height 8
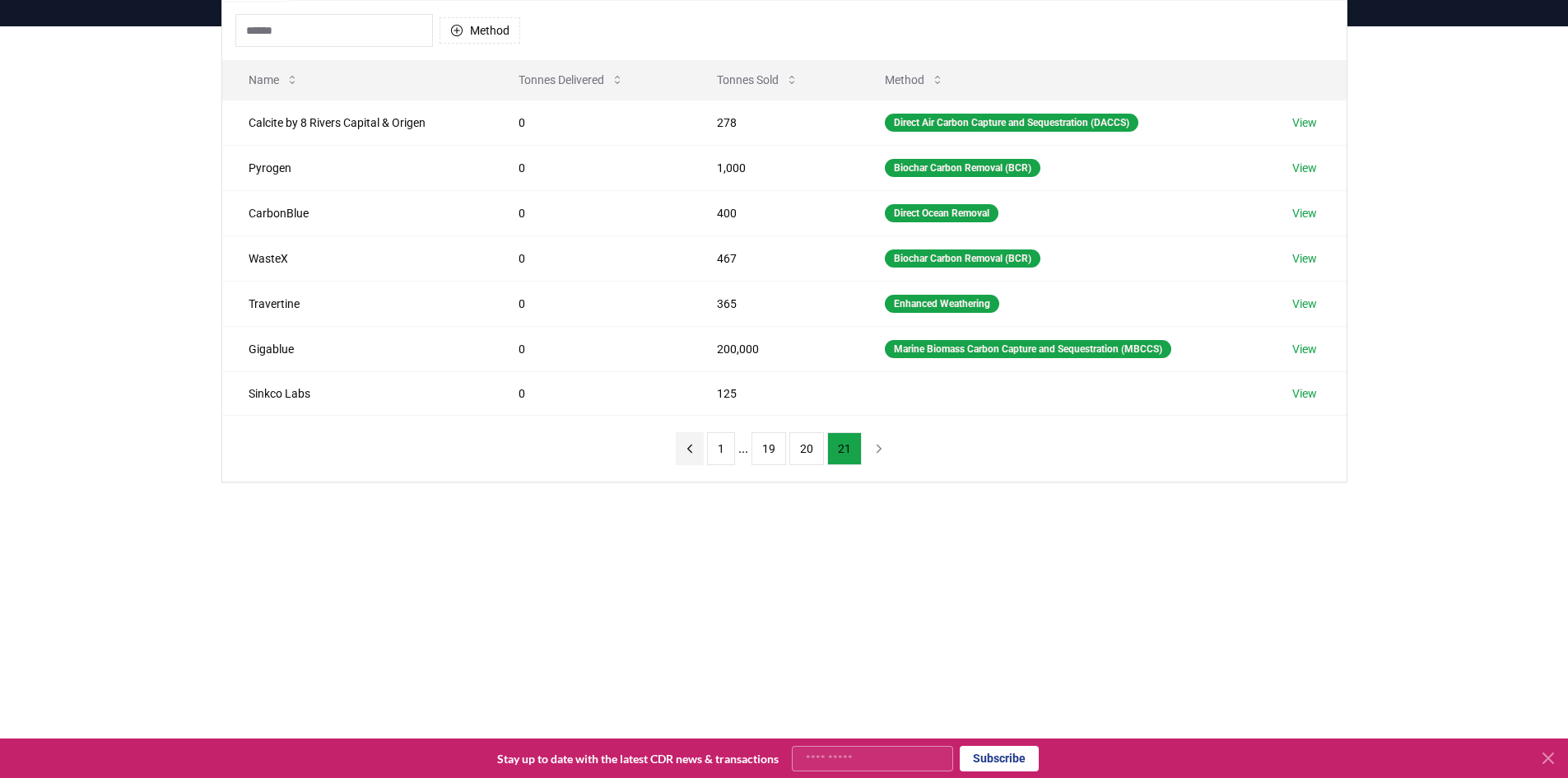
click at [687, 448] on icon "previous page" at bounding box center [690, 449] width 15 height 15
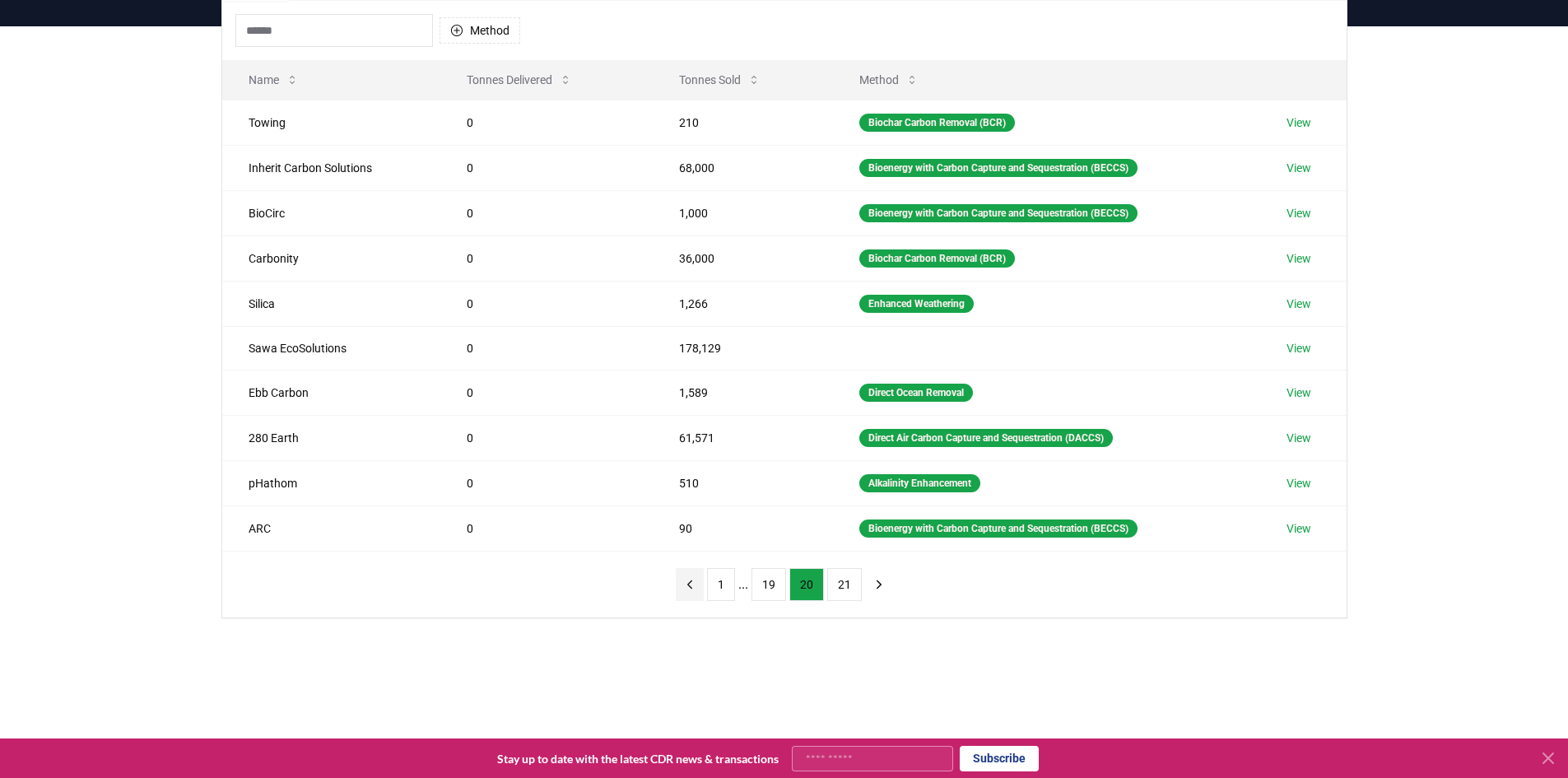
click at [687, 448] on td "61,571" at bounding box center [743, 438] width 180 height 45
click at [692, 587] on icon "previous page" at bounding box center [689, 584] width 4 height 8
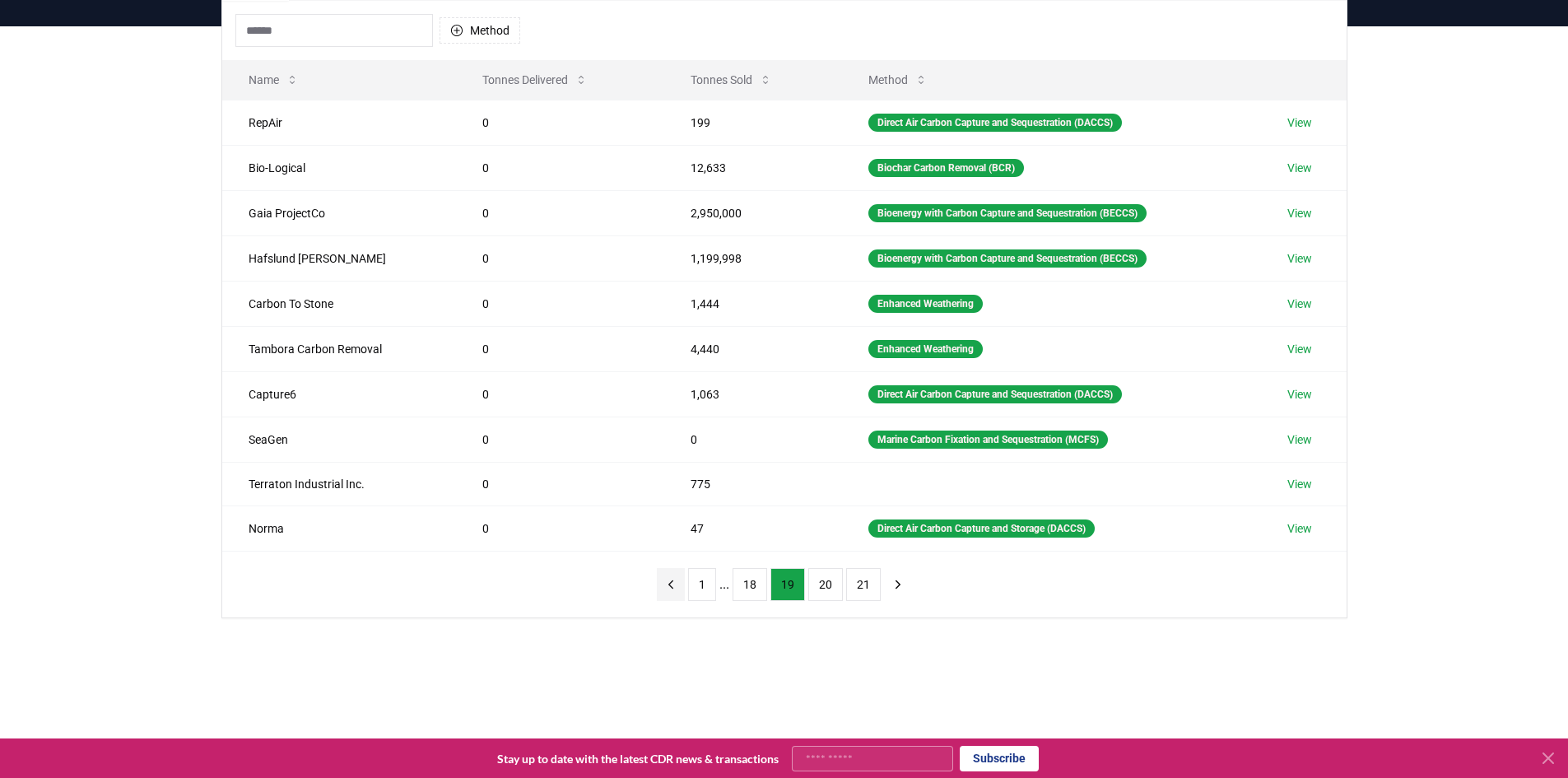
click at [671, 588] on icon "previous page" at bounding box center [671, 585] width 15 height 15
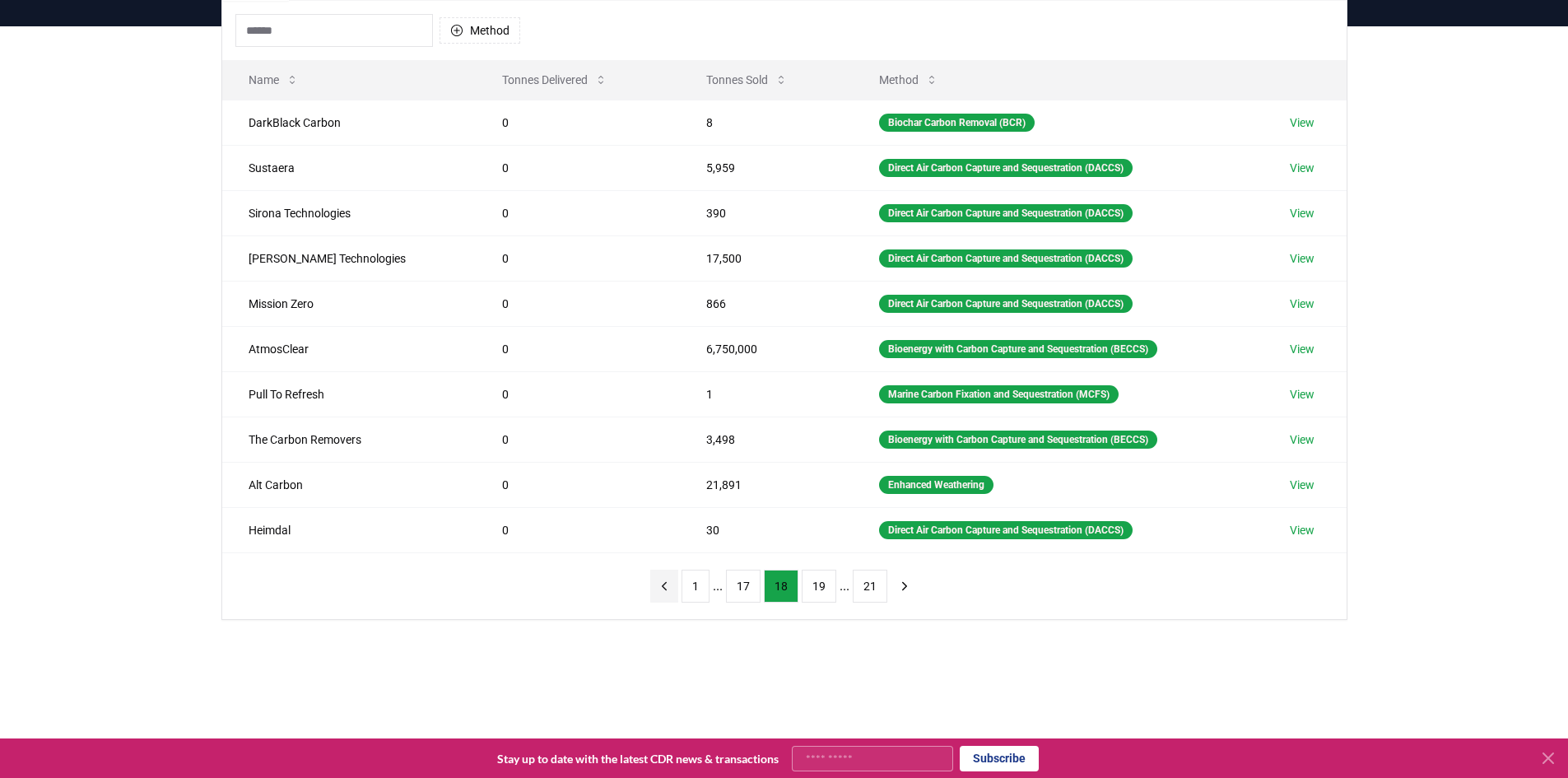
click at [671, 588] on icon "previous page" at bounding box center [664, 587] width 15 height 15
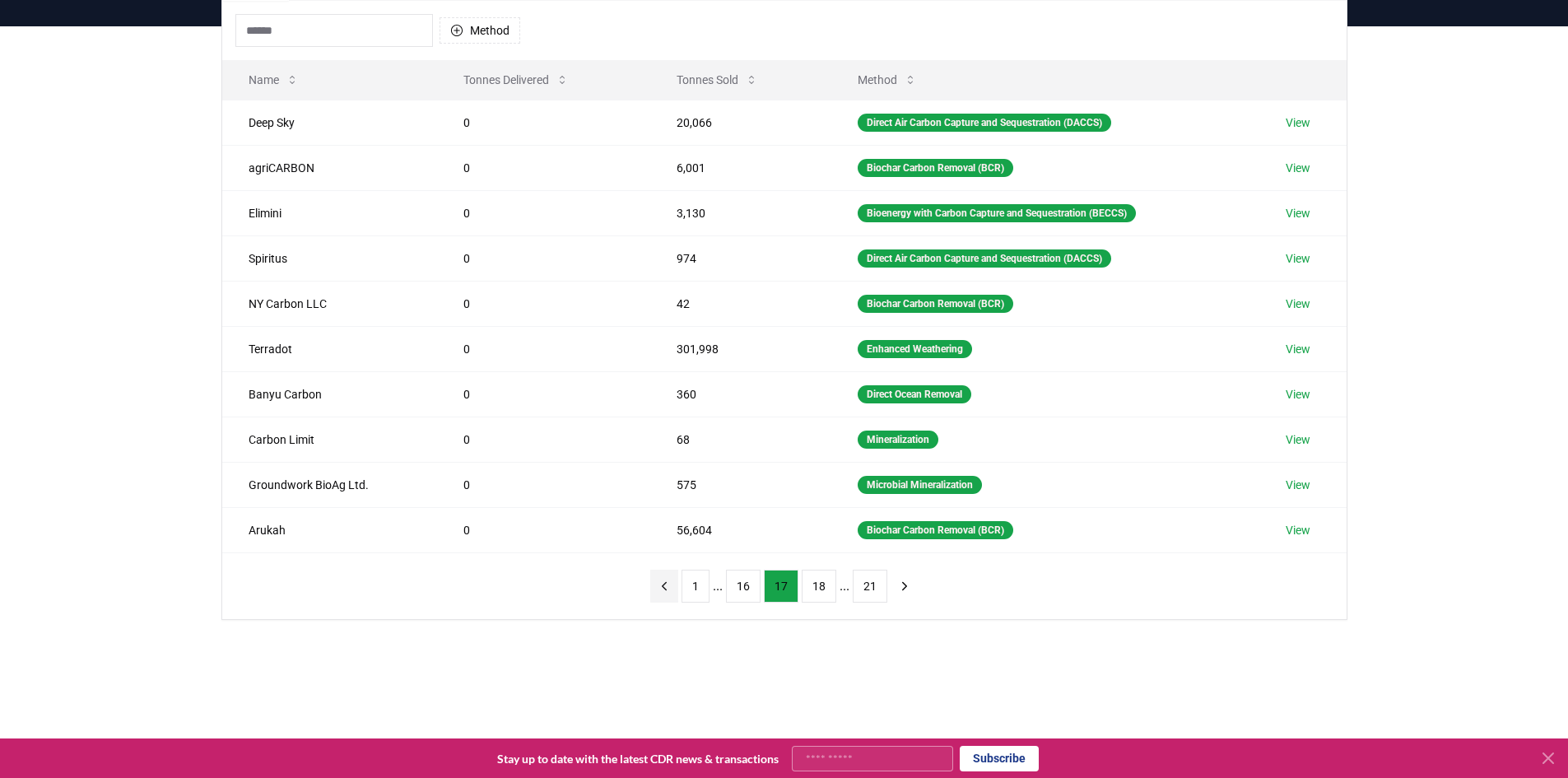
click at [671, 588] on icon "previous page" at bounding box center [664, 587] width 15 height 15
